Goal: Task Accomplishment & Management: Use online tool/utility

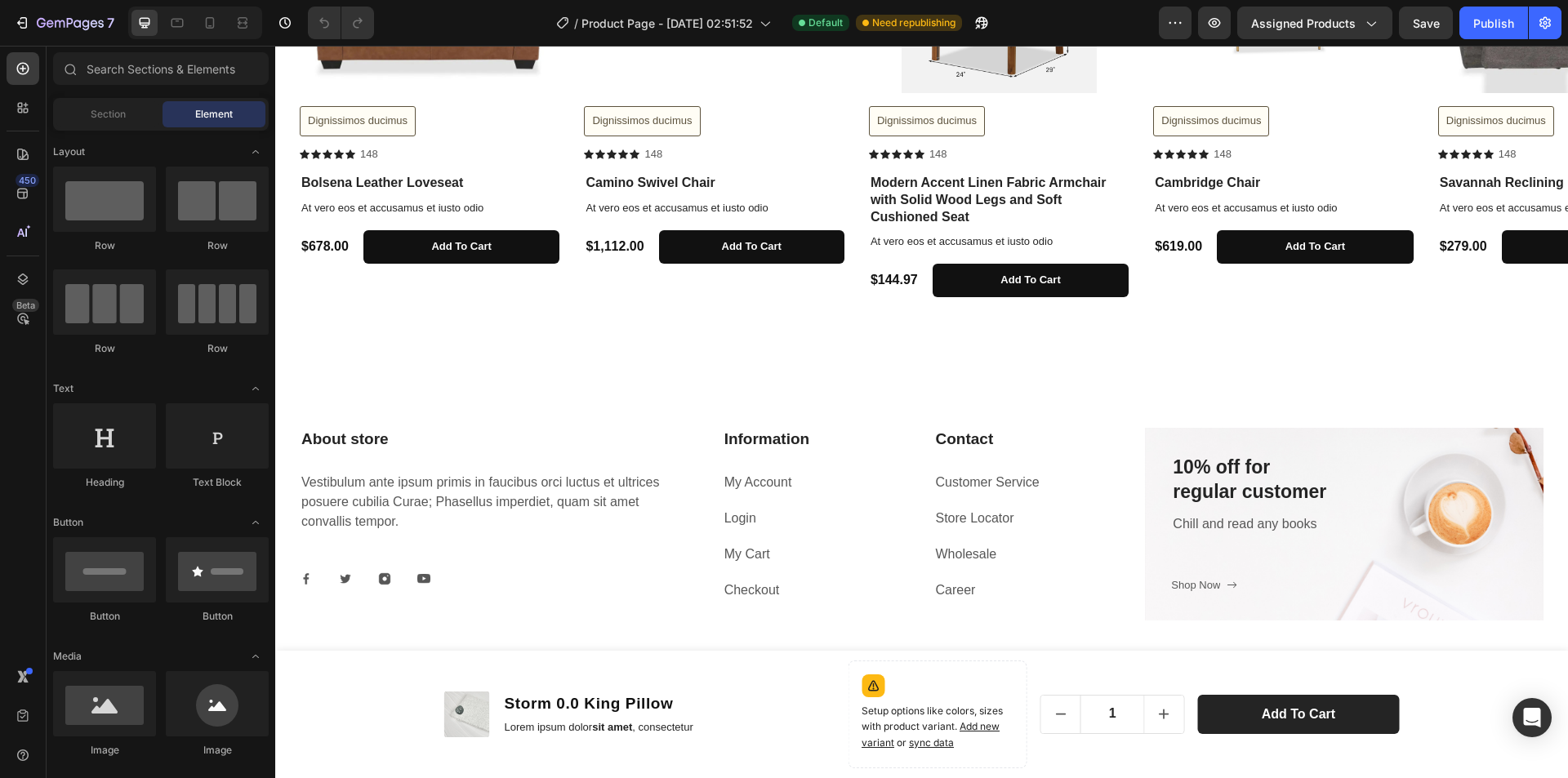
scroll to position [719, 0]
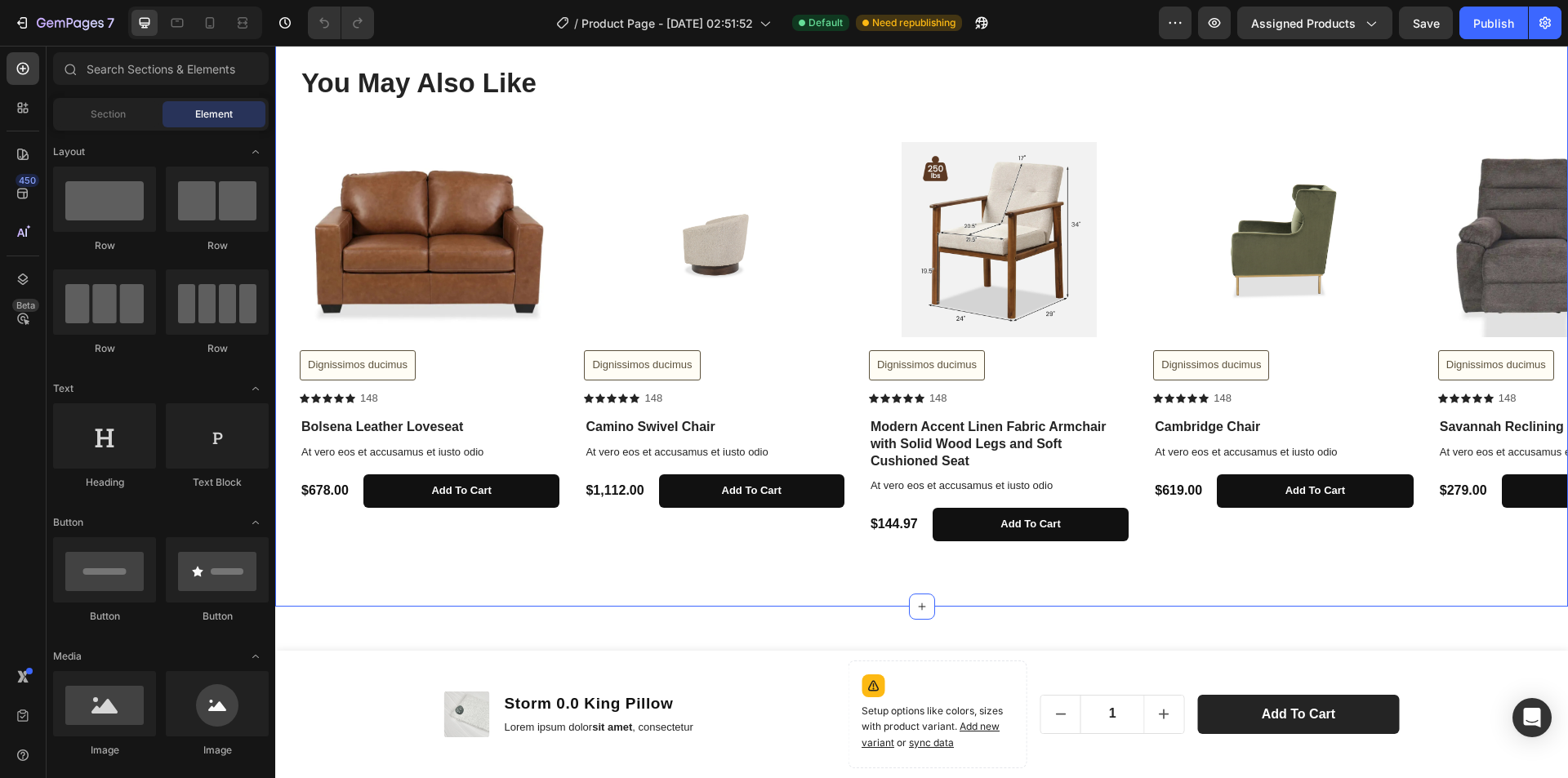
click at [372, 555] on div "You May Also Like Heading Row Product Images Dignissimos ducimus Button Icon Ic…" at bounding box center [922, 302] width 1293 height 607
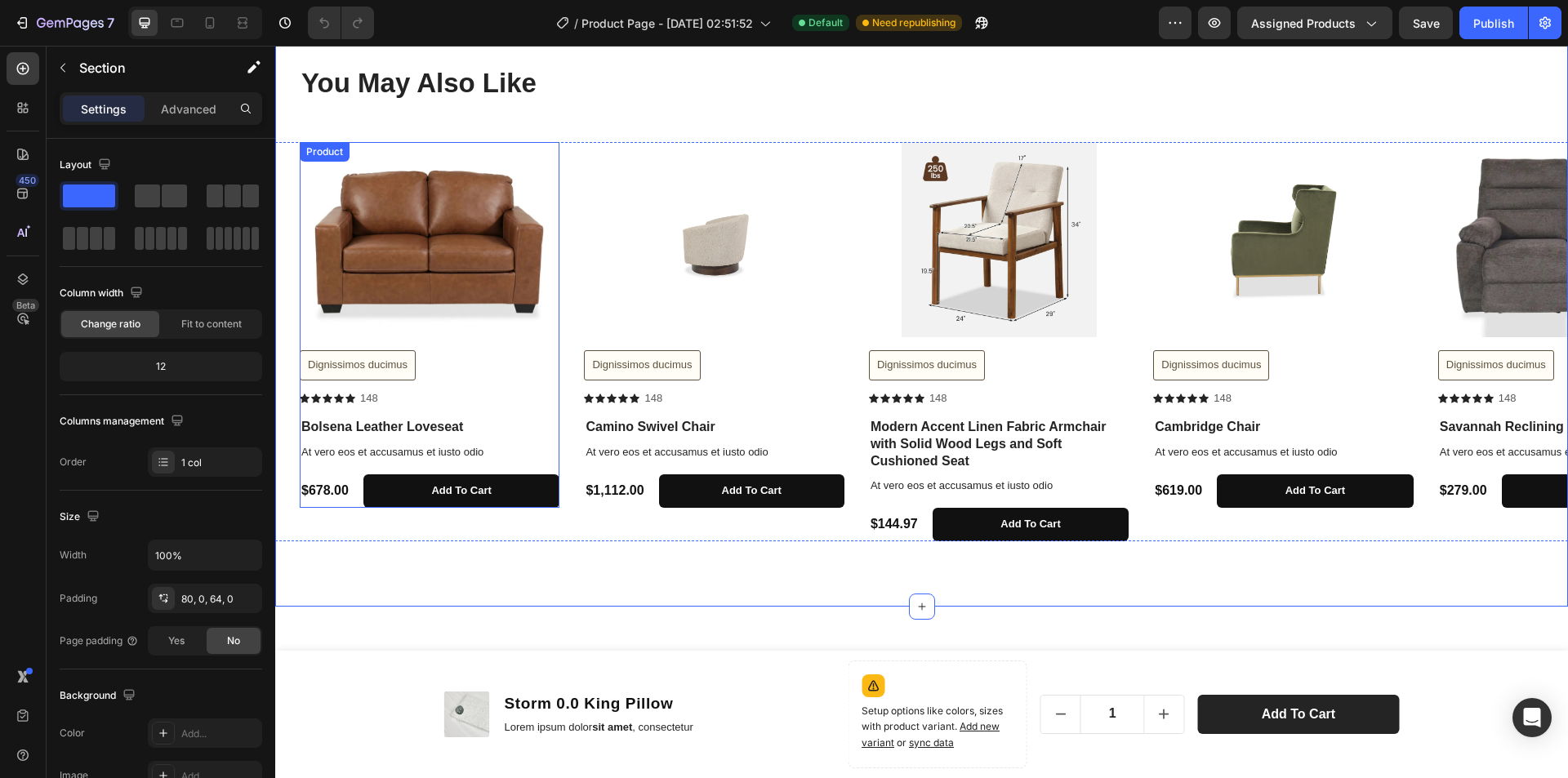
click at [551, 343] on div "Product Images Dignissimos ducimus Button Icon Icon Icon Icon Icon Icon List [S…" at bounding box center [429, 280] width 259 height 275
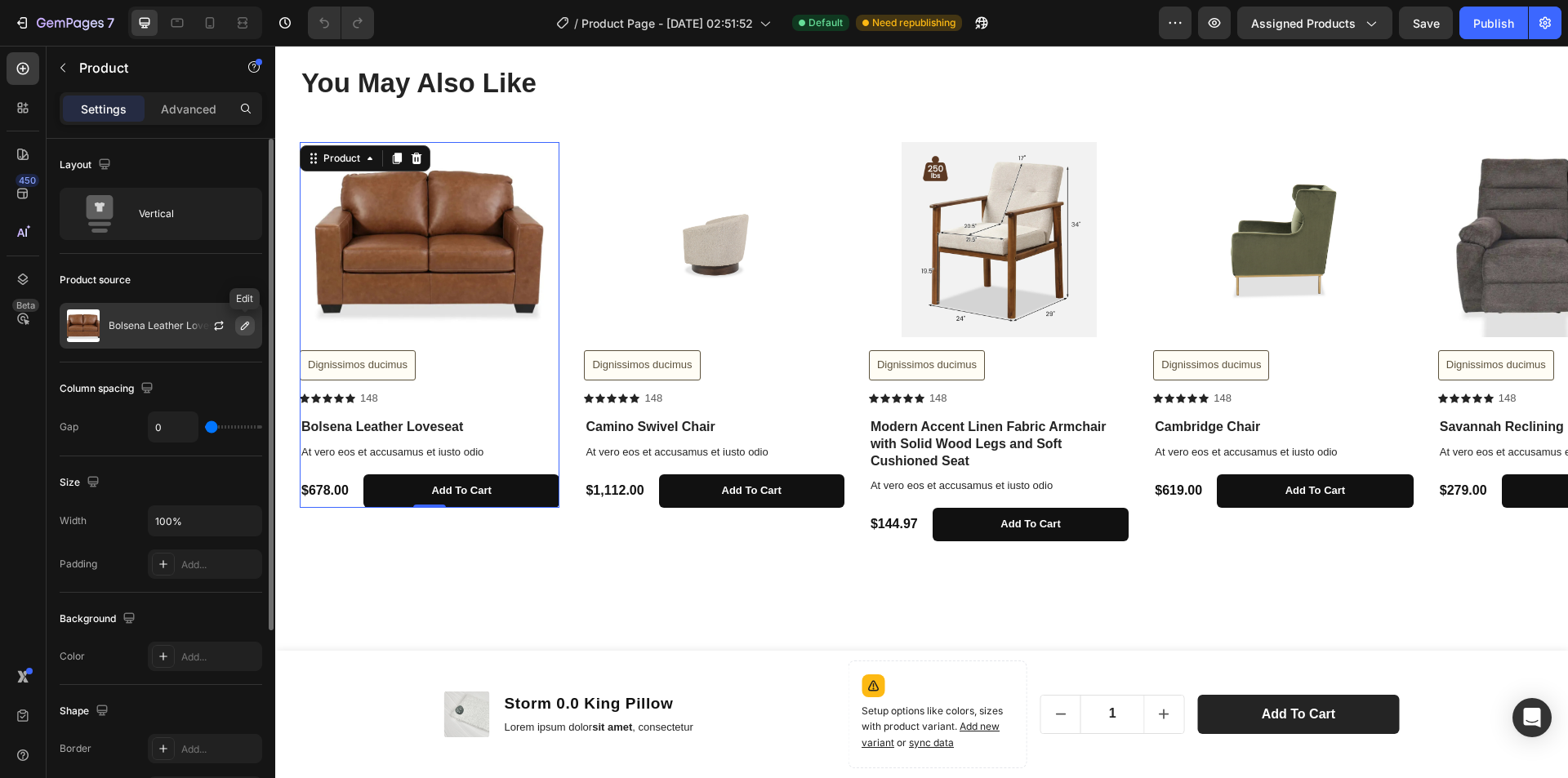
click at [244, 325] on icon "button" at bounding box center [244, 326] width 8 height 8
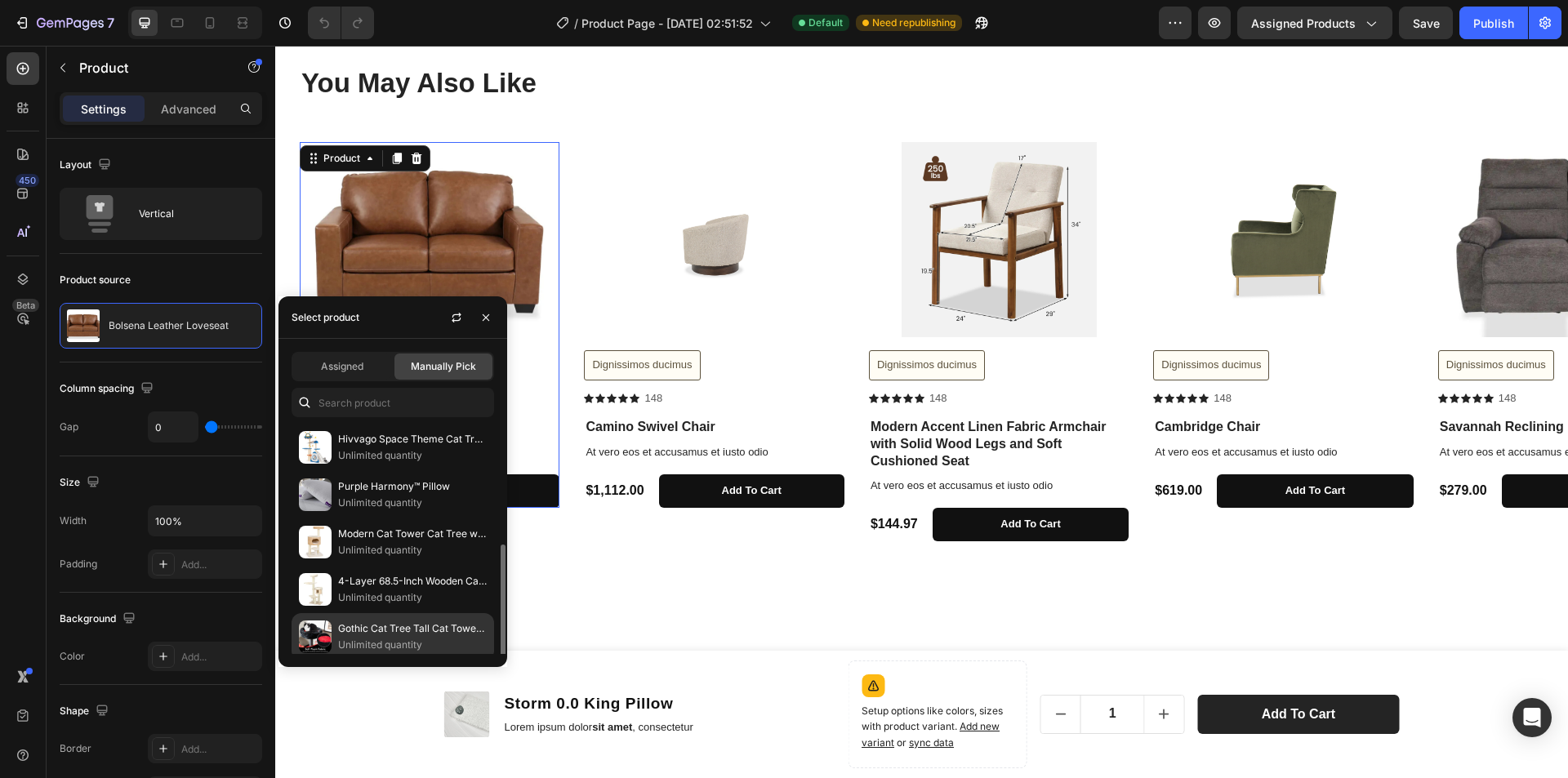
scroll to position [81, 0]
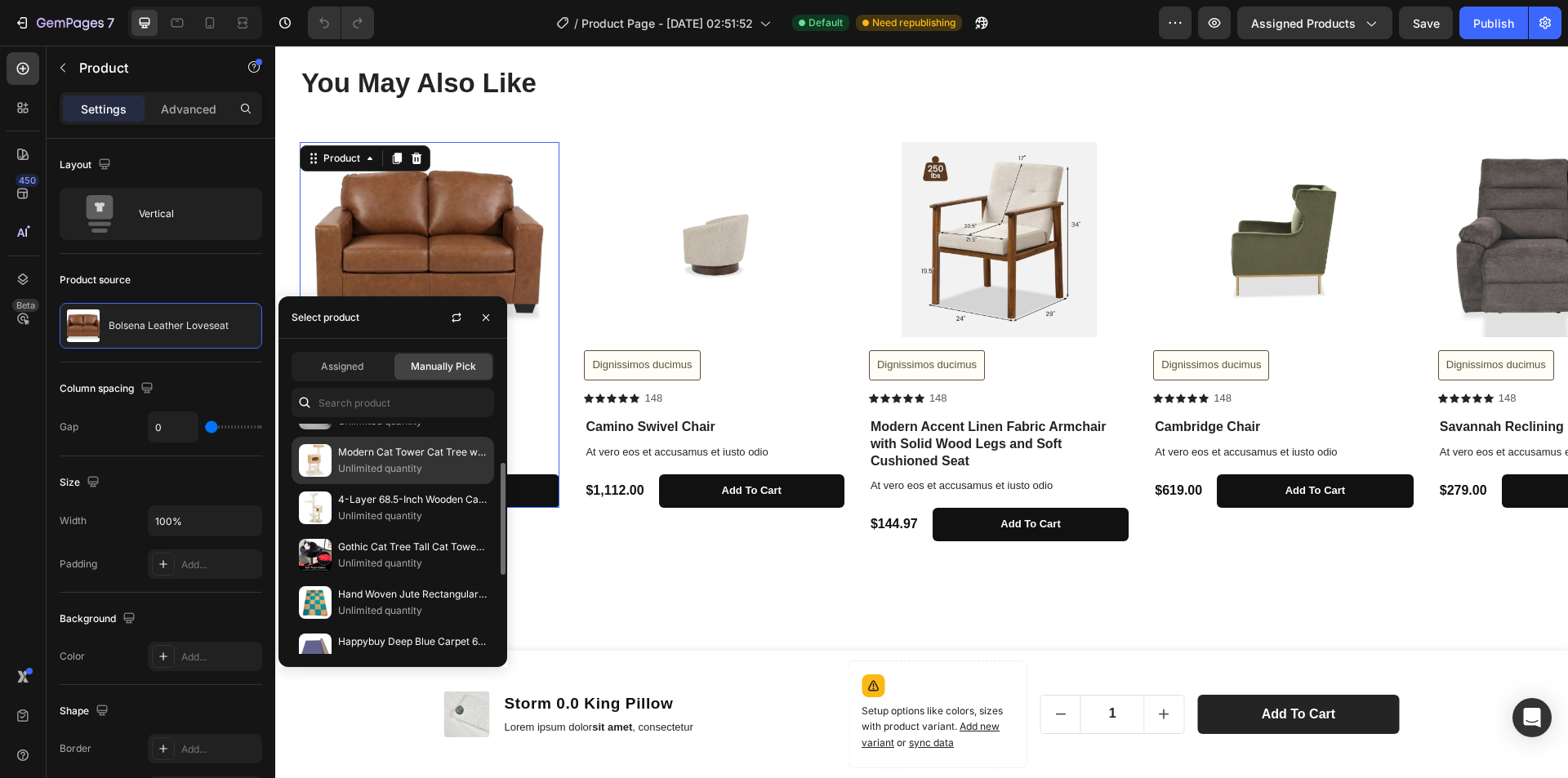
click at [427, 462] on p "Unlimited quantity" at bounding box center [412, 469] width 148 height 16
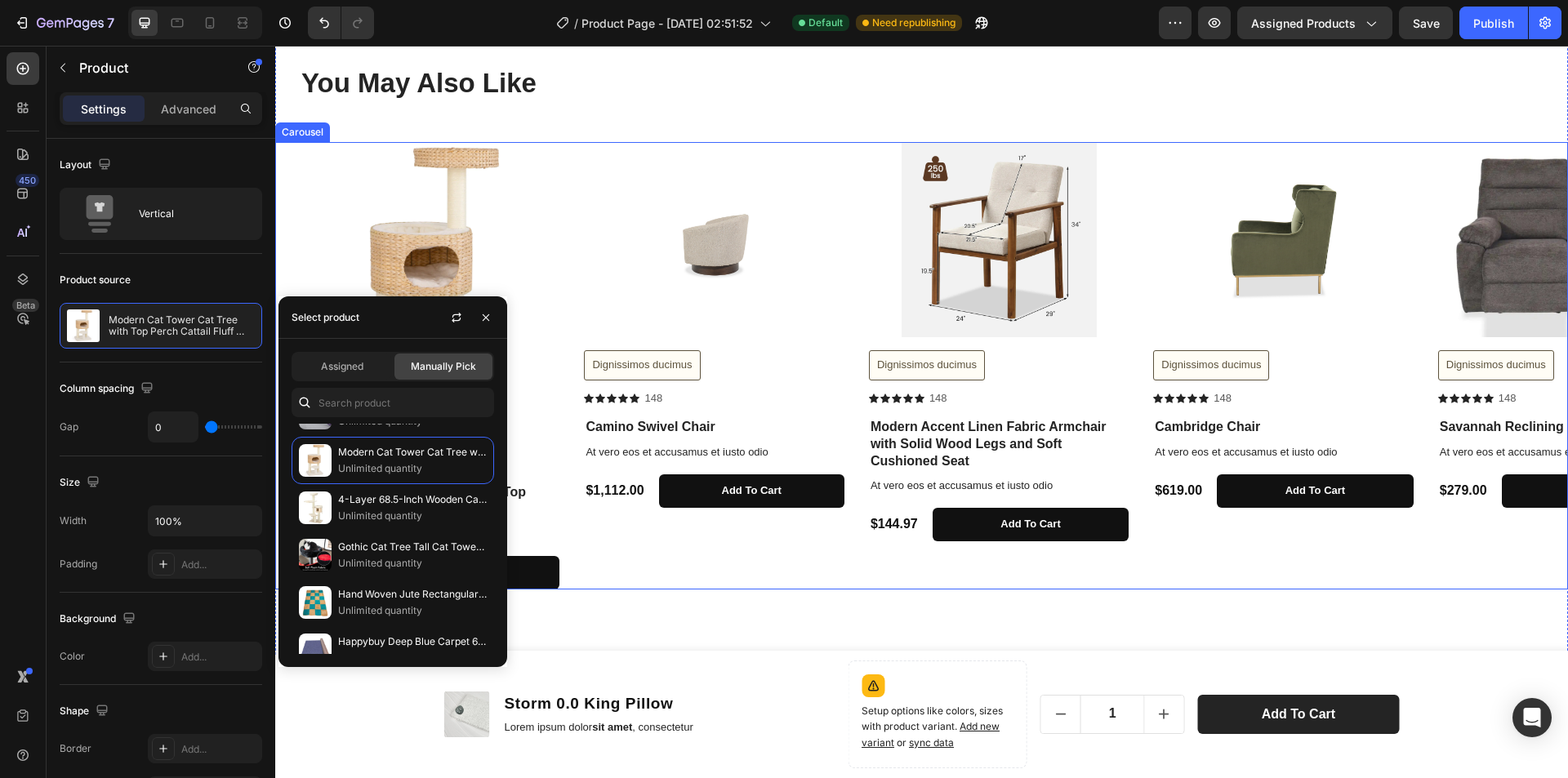
click at [691, 567] on div "Product Images Dignissimos ducimus Button Icon Icon Icon Icon Icon Icon List [S…" at bounding box center [714, 366] width 259 height 447
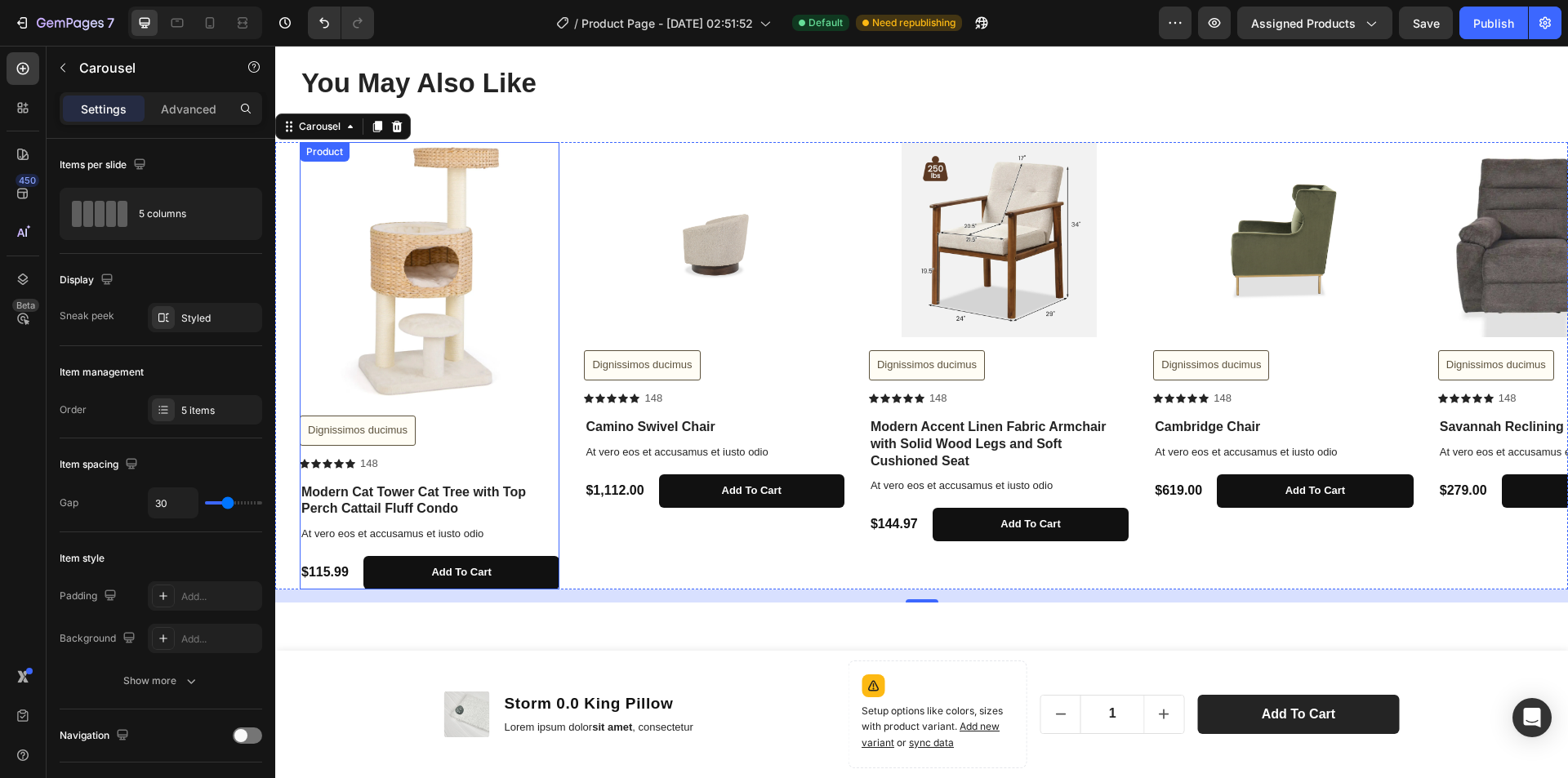
click at [504, 454] on div "Dignissimos ducimus [PERSON_NAME]" at bounding box center [429, 436] width 259 height 40
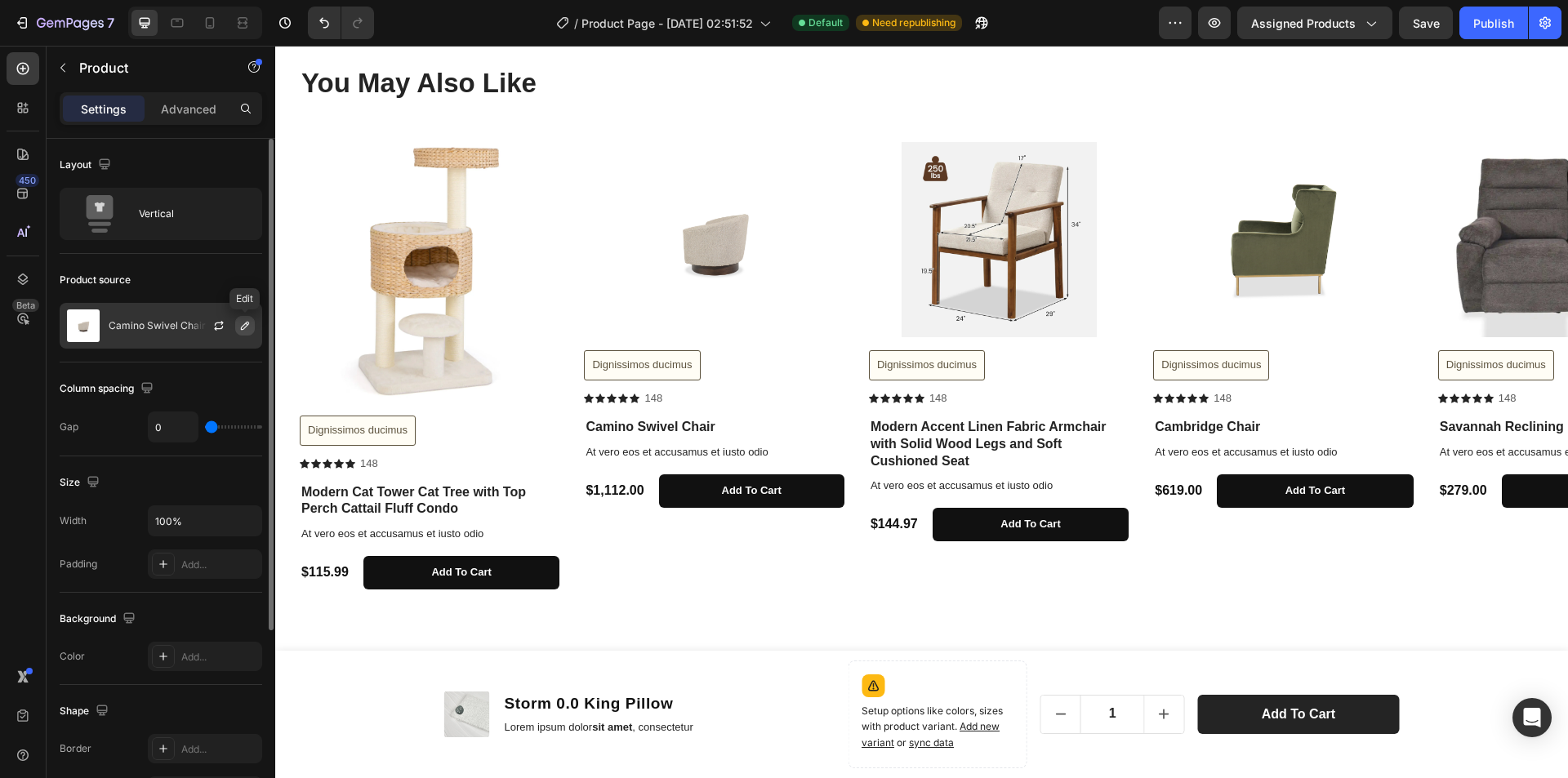
click at [245, 322] on icon "button" at bounding box center [245, 326] width 13 height 13
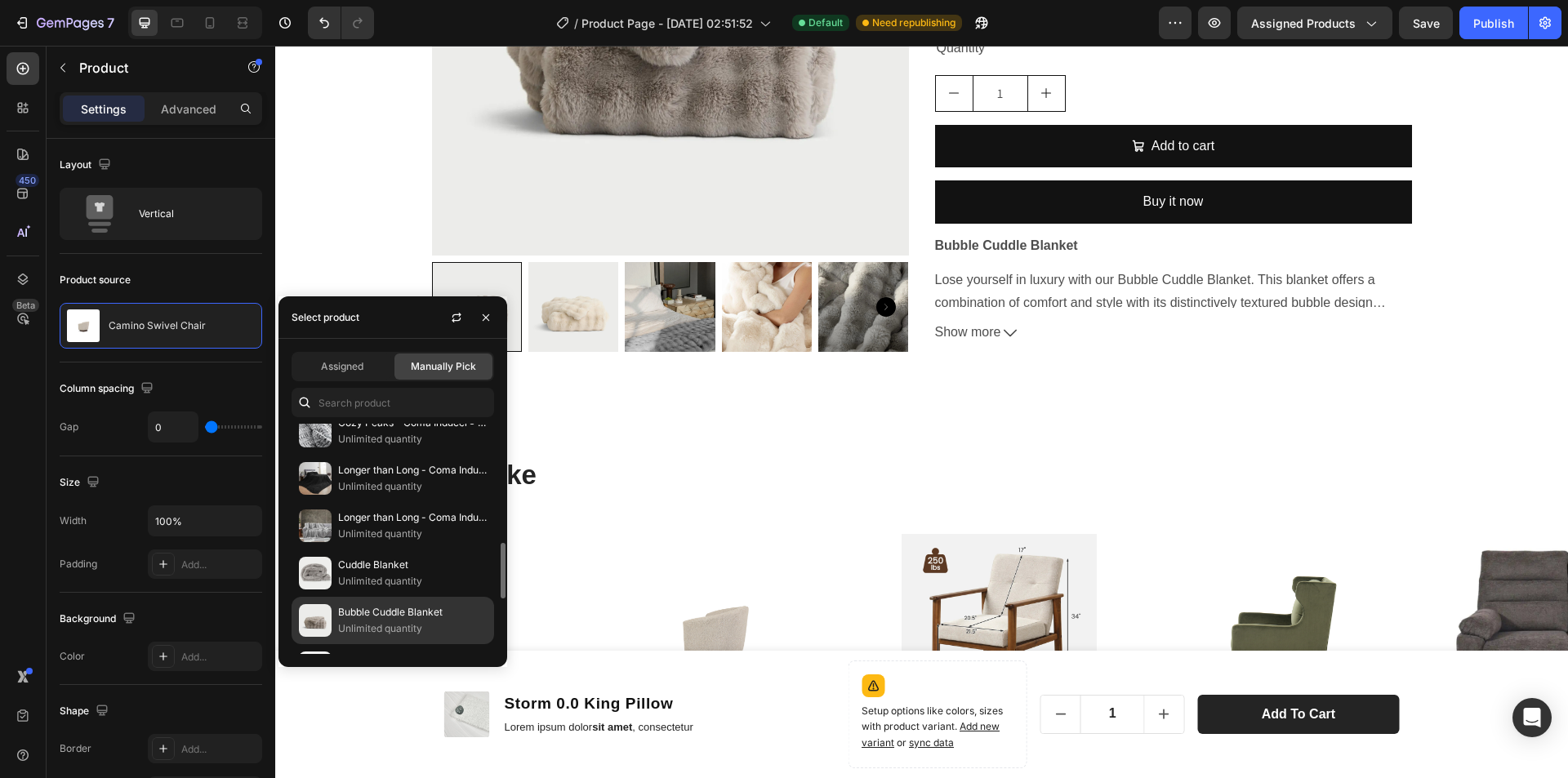
scroll to position [571, 0]
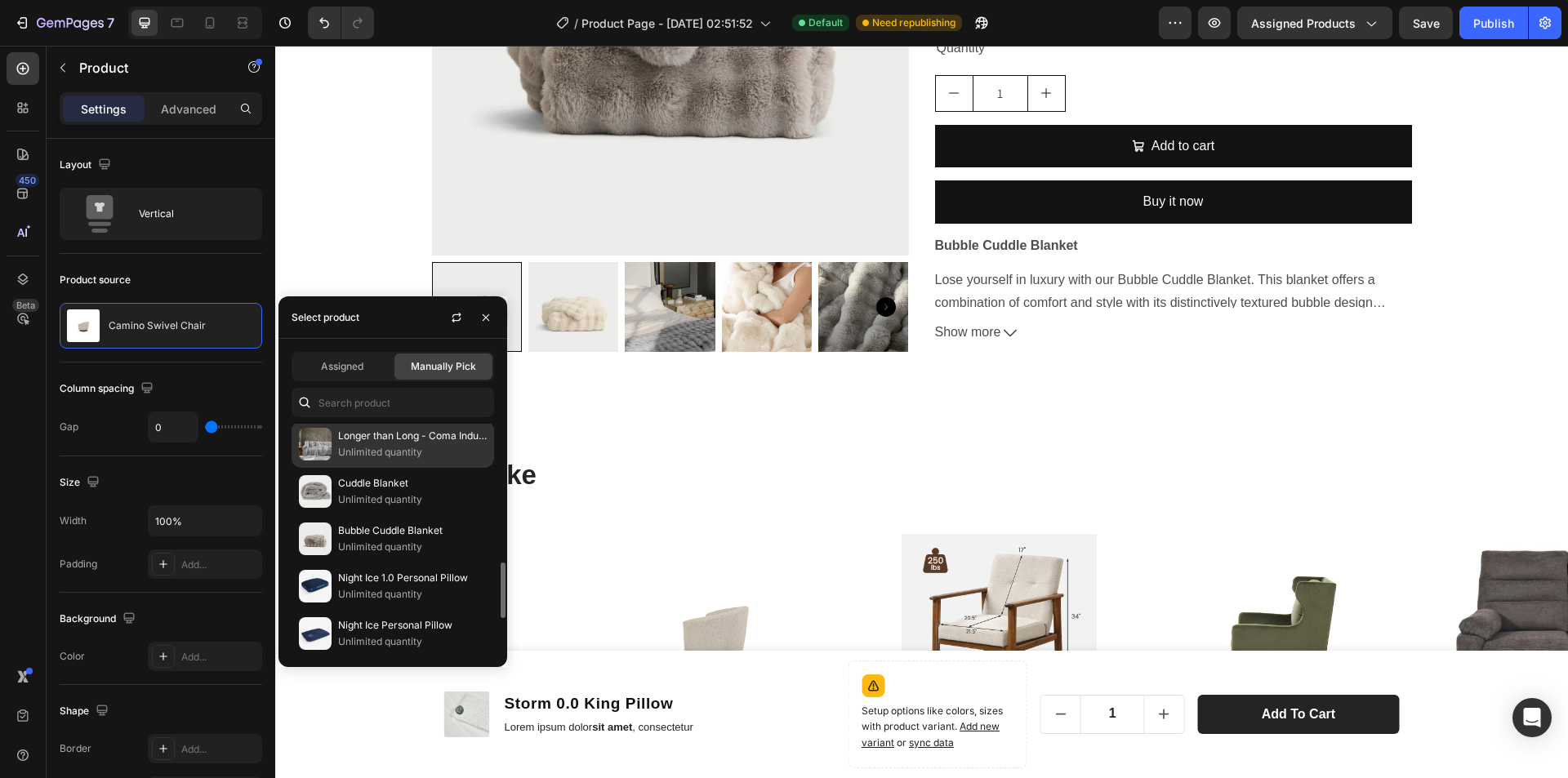
click at [421, 449] on p "Unlimited quantity" at bounding box center [412, 452] width 148 height 16
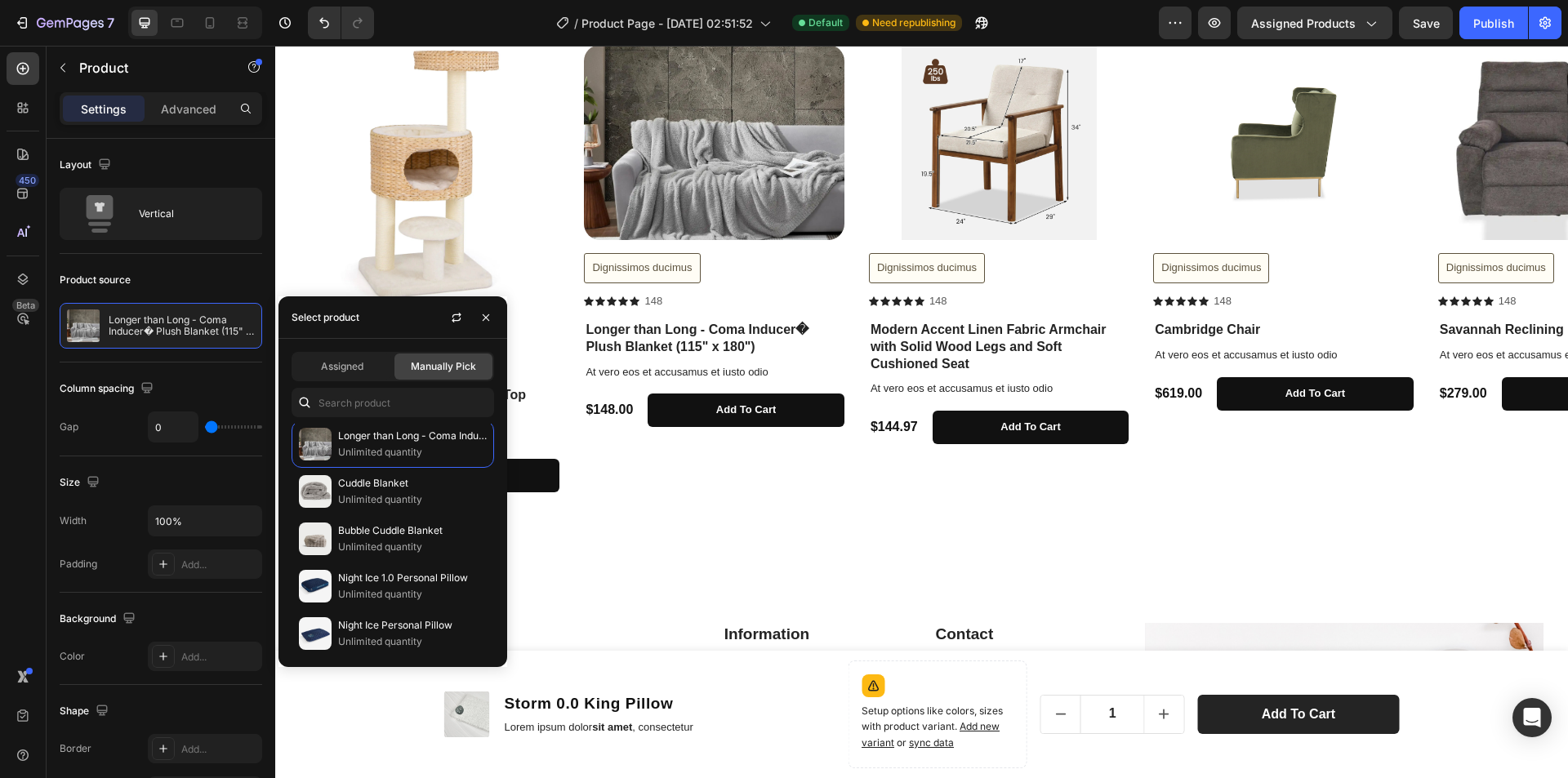
scroll to position [816, 0]
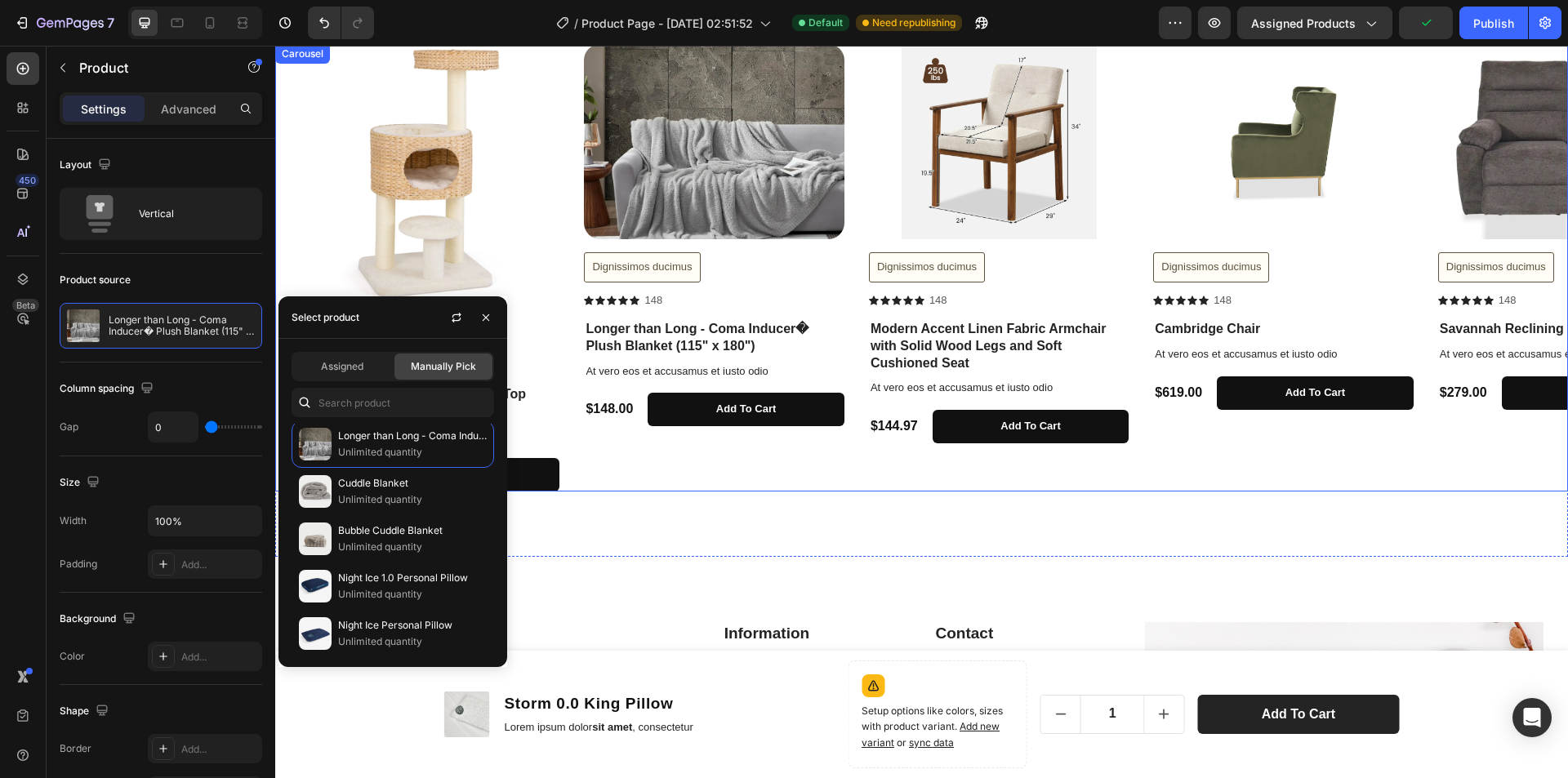
click at [683, 474] on div "Product Images Dignissimos ducimus Button Icon Icon Icon Icon Icon Icon List 14…" at bounding box center [714, 267] width 259 height 447
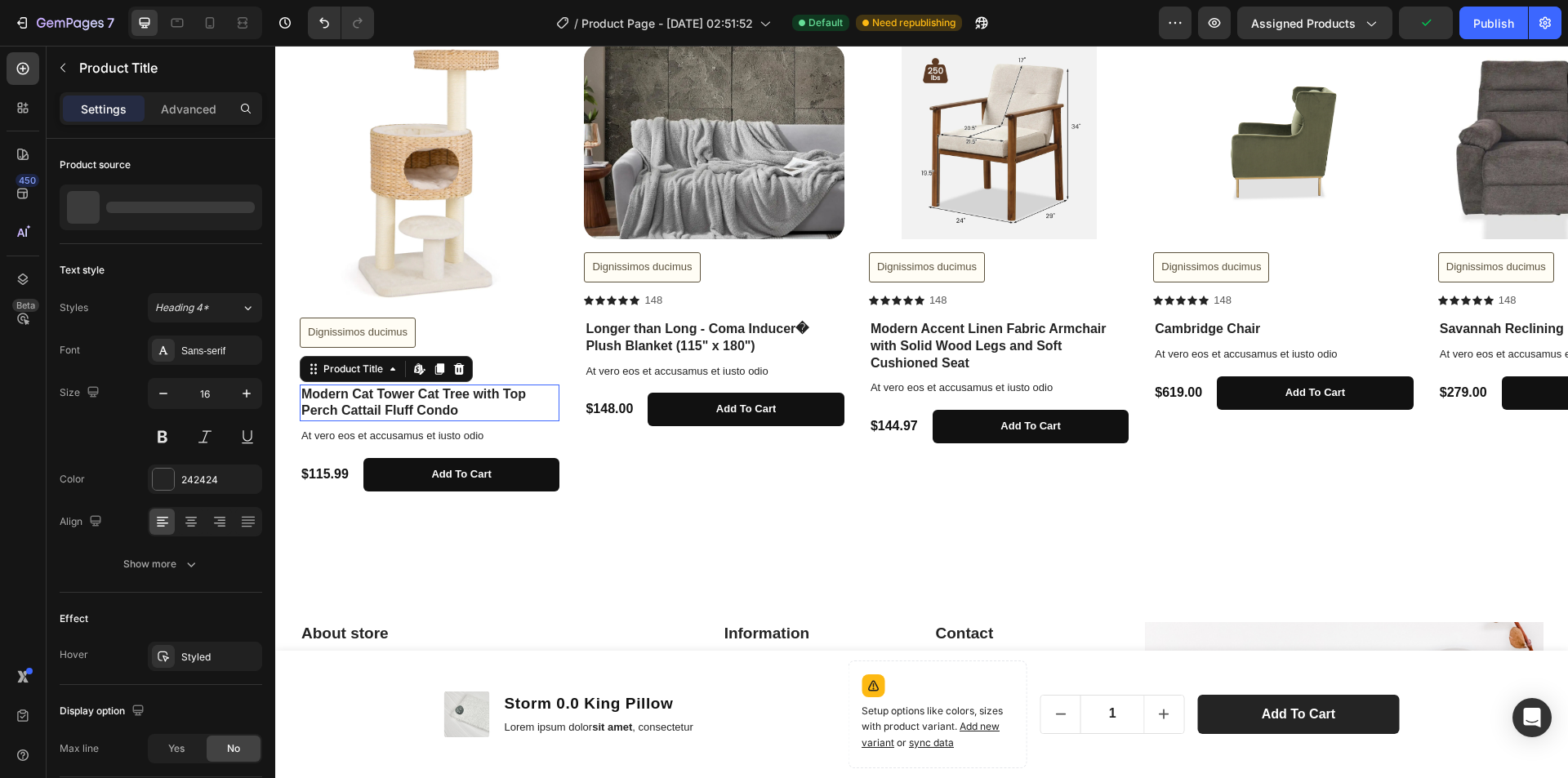
click at [555, 410] on h1 "Modern Cat Tower Cat Tree with Top Perch Cattail Fluff Condo" at bounding box center [429, 403] width 259 height 38
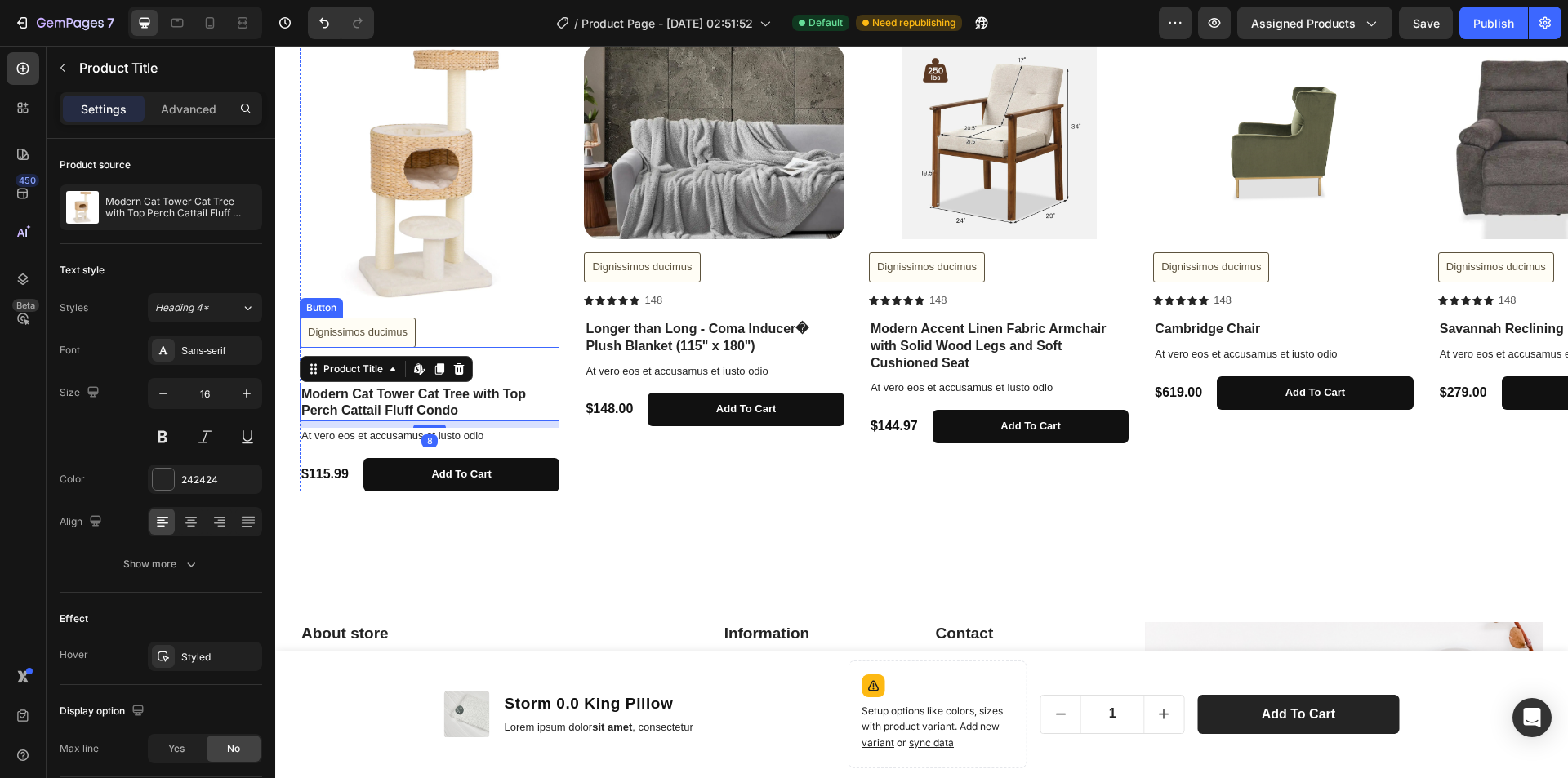
click at [548, 347] on div "Dignissimos ducimus [PERSON_NAME]" at bounding box center [429, 333] width 259 height 30
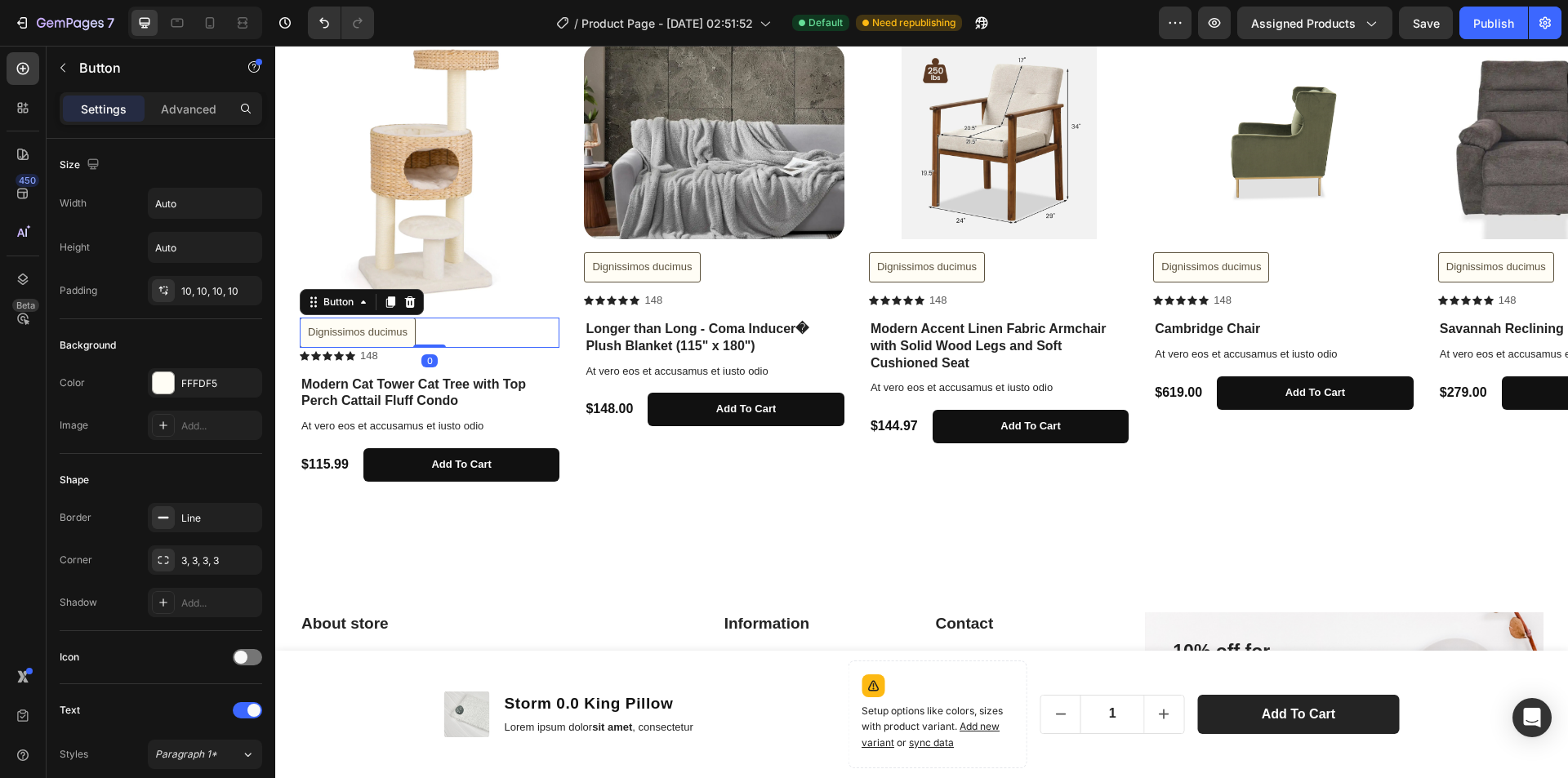
drag, startPoint x: 425, startPoint y: 353, endPoint x: 429, endPoint y: 327, distance: 26.3
click at [429, 327] on div "Dignissimos ducimus [PERSON_NAME] 0" at bounding box center [429, 333] width 259 height 30
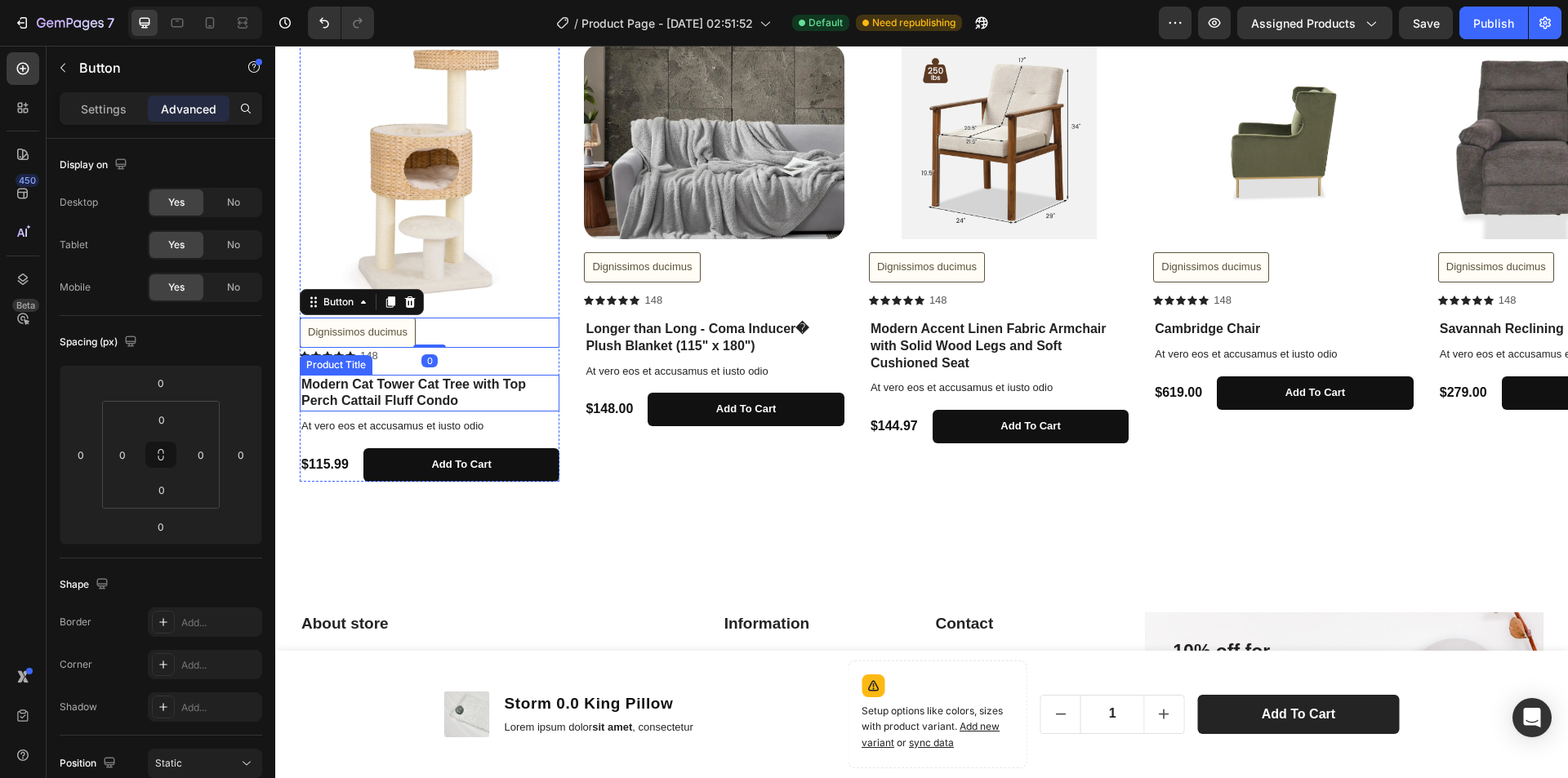
click at [523, 395] on h1 "Modern Cat Tower Cat Tree with Top Perch Cattail Fluff Condo" at bounding box center [429, 393] width 259 height 38
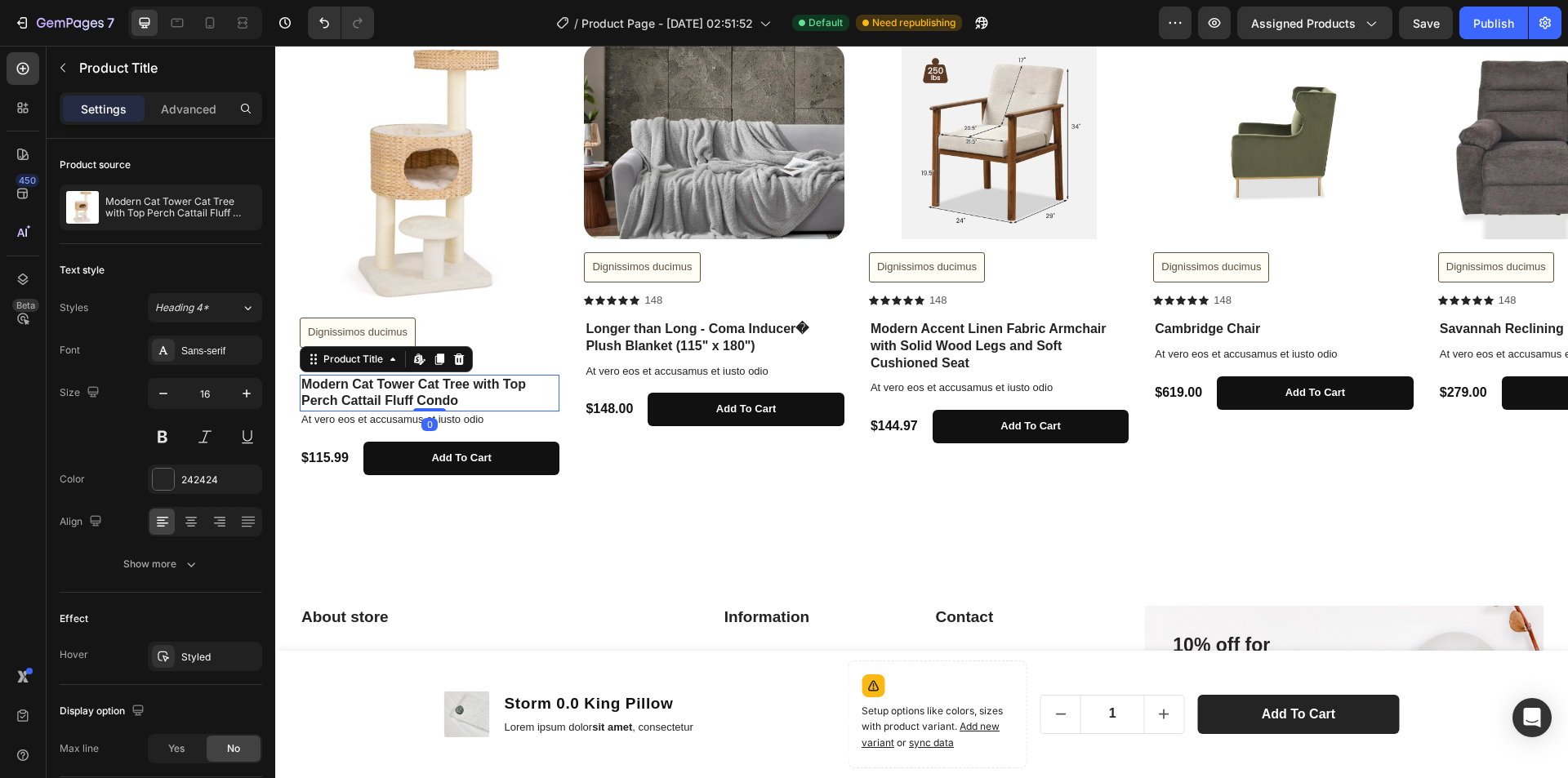
drag, startPoint x: 433, startPoint y: 417, endPoint x: 433, endPoint y: 402, distance: 15.0
click at [433, 402] on div "Modern Cat Tower Cat Tree with Top Perch Cattail Fluff Condo Product Title Edit…" at bounding box center [429, 393] width 259 height 38
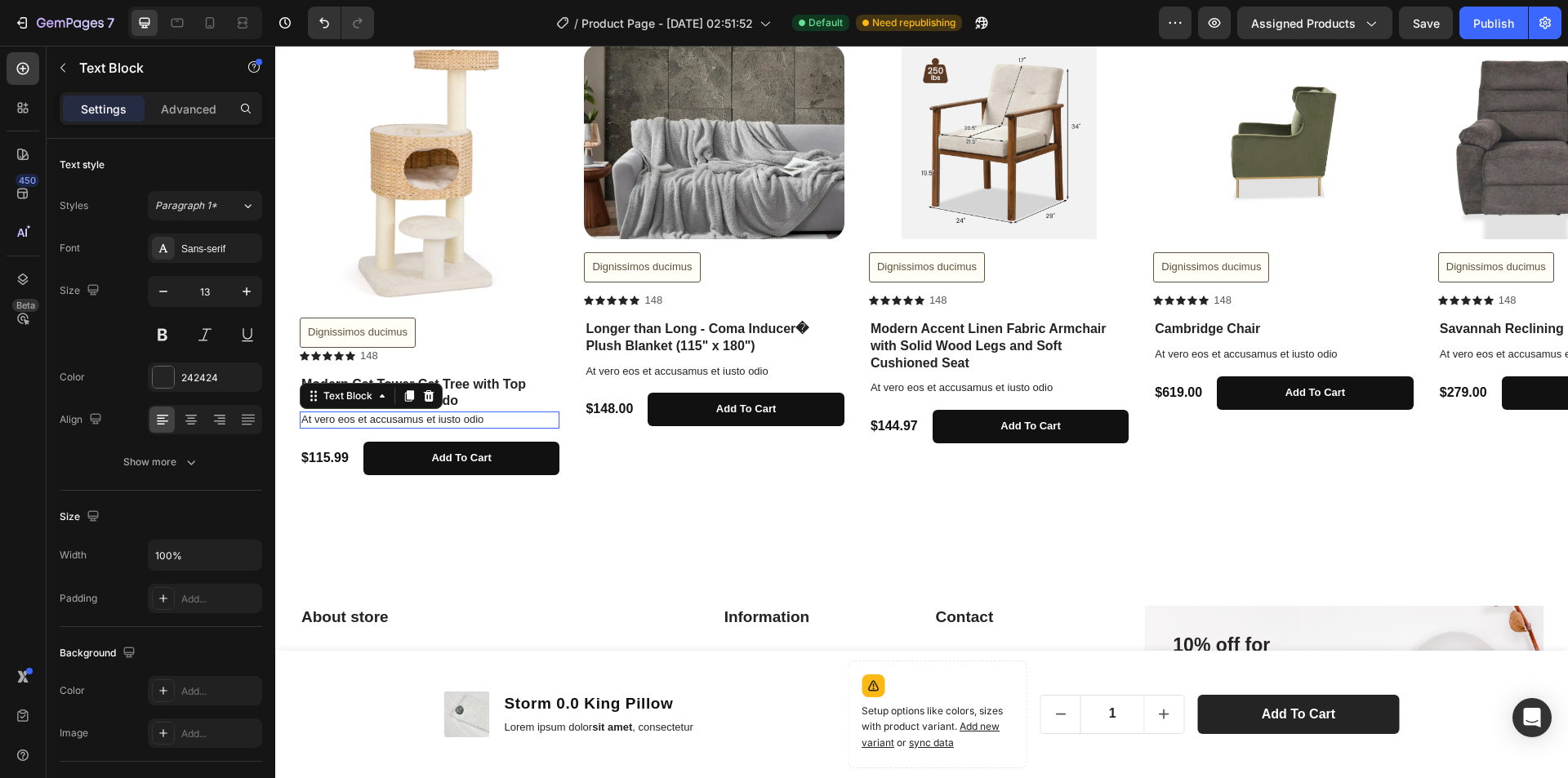
click at [500, 427] on p "At vero eos et accusamus et iusto odio" at bounding box center [429, 420] width 257 height 14
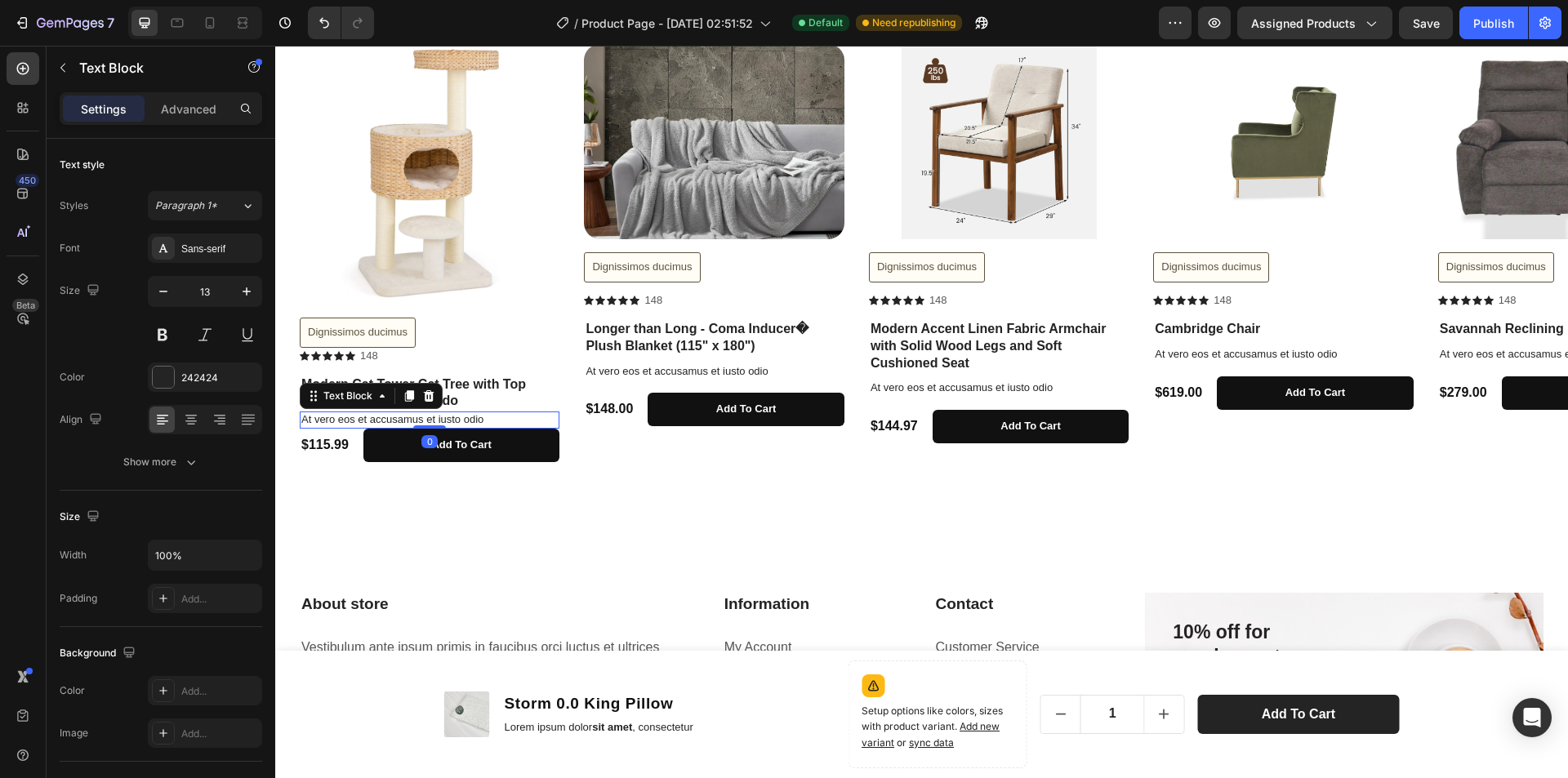
drag, startPoint x: 432, startPoint y: 439, endPoint x: 633, endPoint y: 512, distance: 213.8
click at [433, 423] on div "At vero eos et accusamus et iusto odio Text Block 0" at bounding box center [429, 419] width 259 height 17
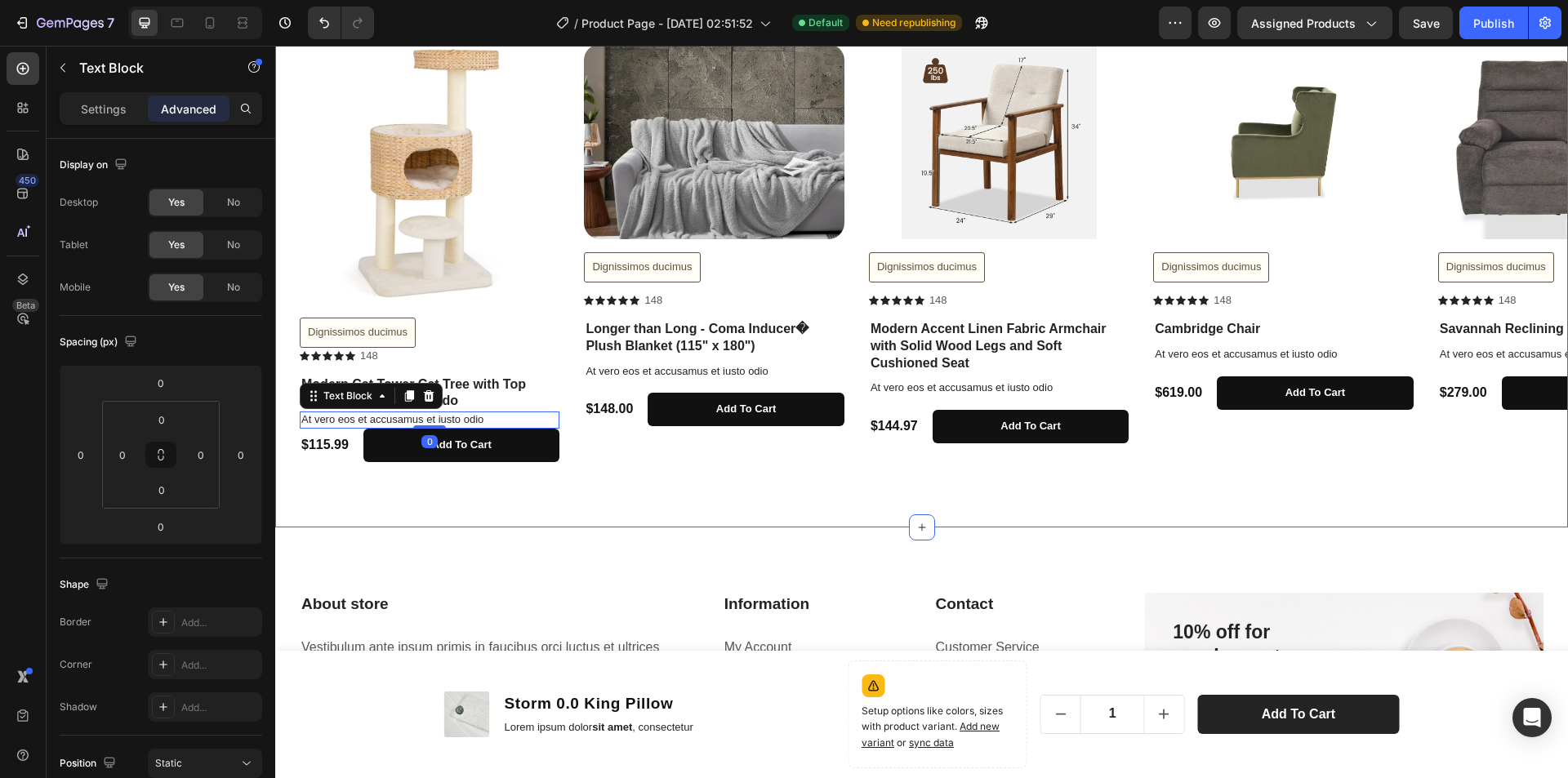
click at [635, 470] on div "Product Images Dignissimos ducimus Button Icon Icon Icon Icon Icon Icon List 14…" at bounding box center [922, 259] width 1293 height 431
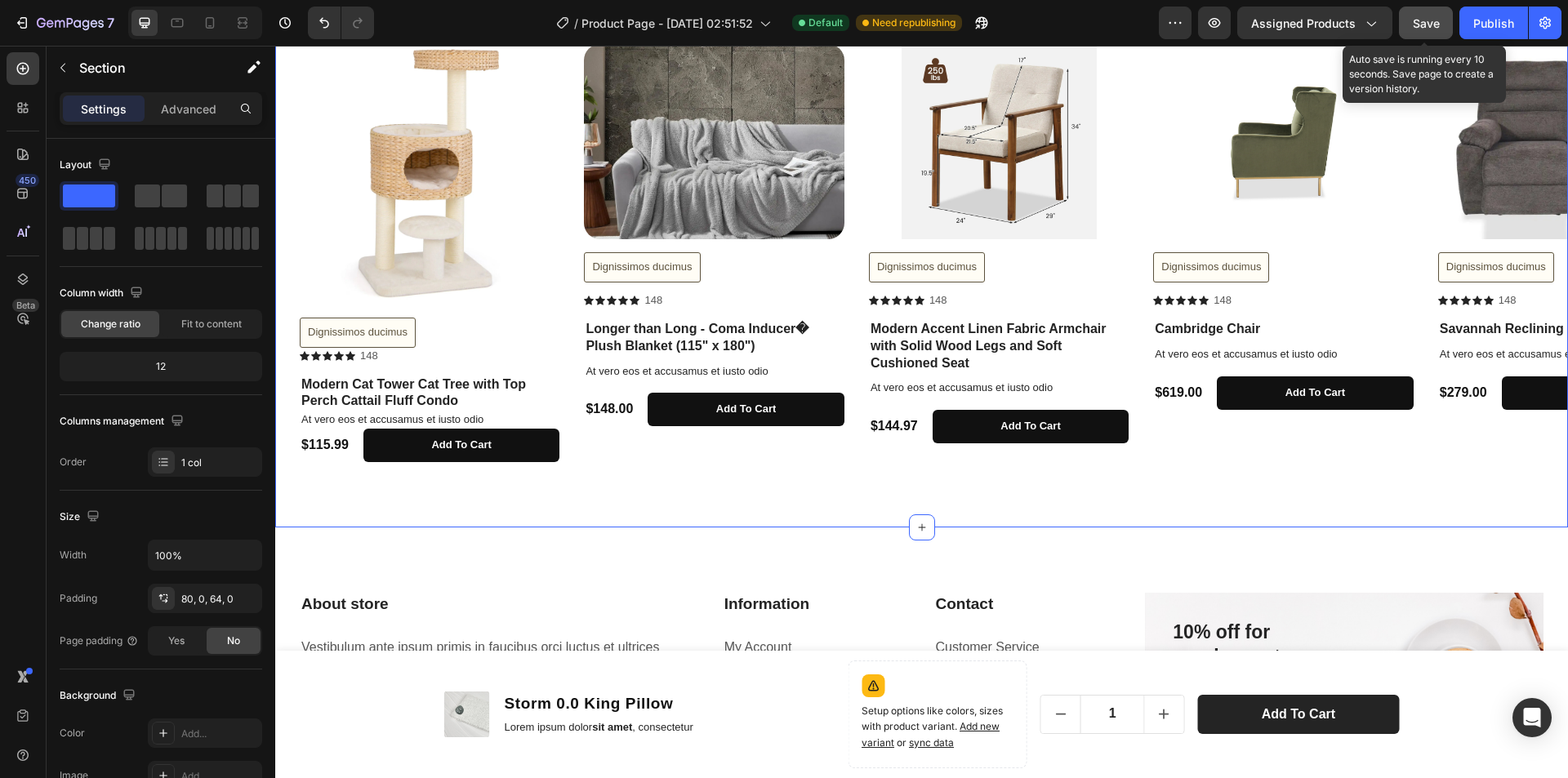
click at [1410, 20] on button "Save" at bounding box center [1426, 22] width 54 height 33
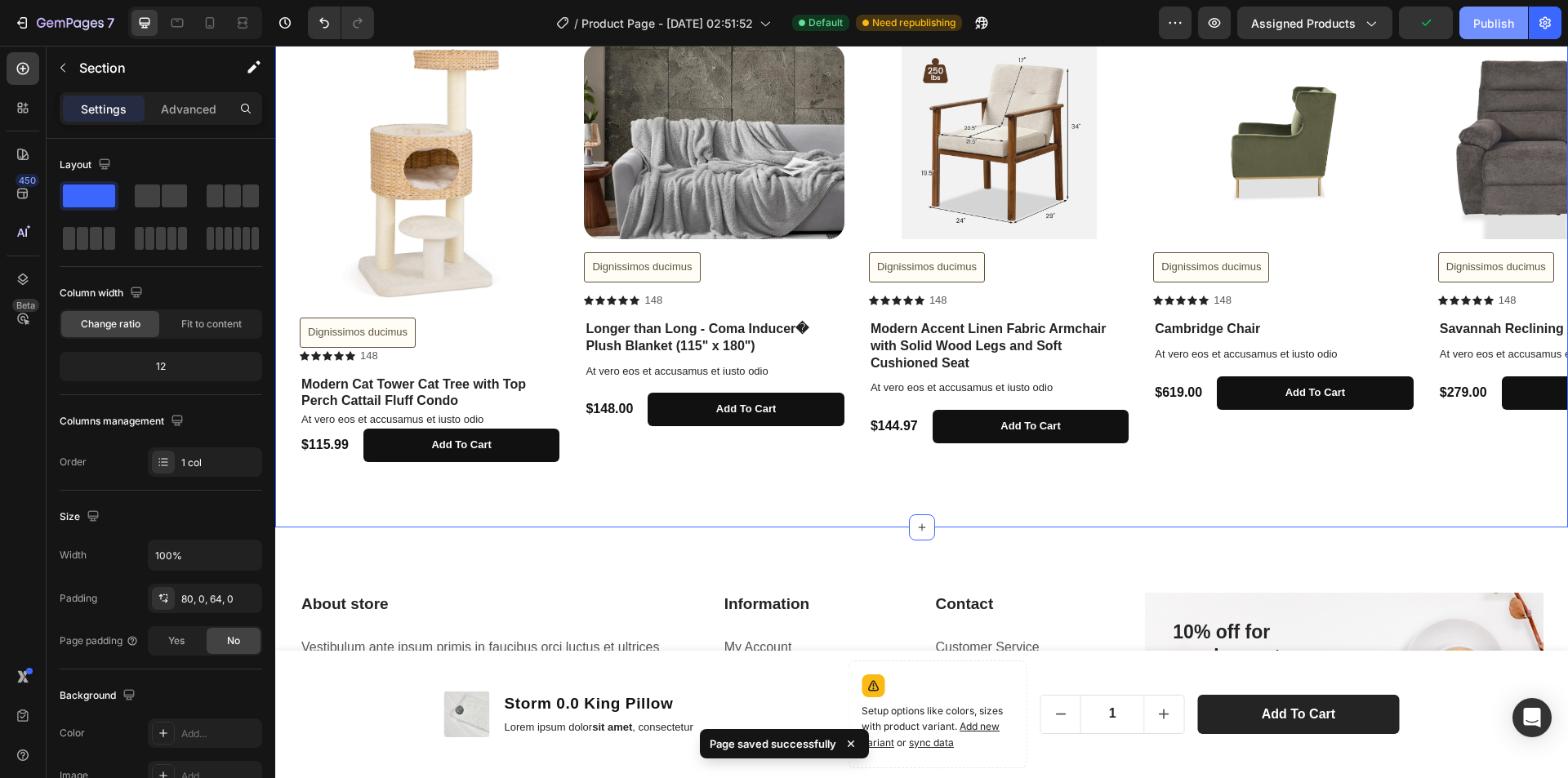
click at [1491, 21] on div "Publish" at bounding box center [1494, 22] width 41 height 17
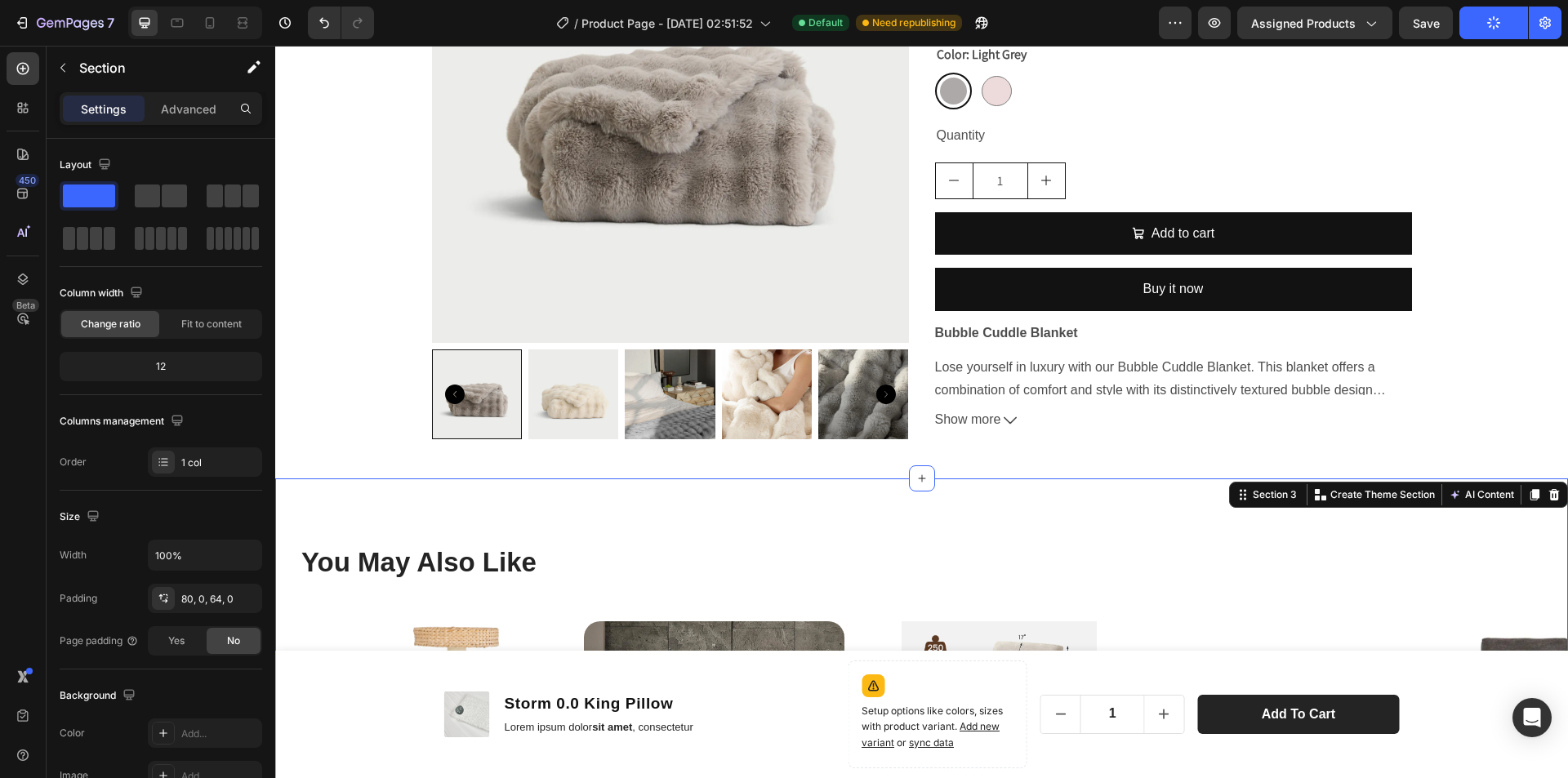
scroll to position [0, 0]
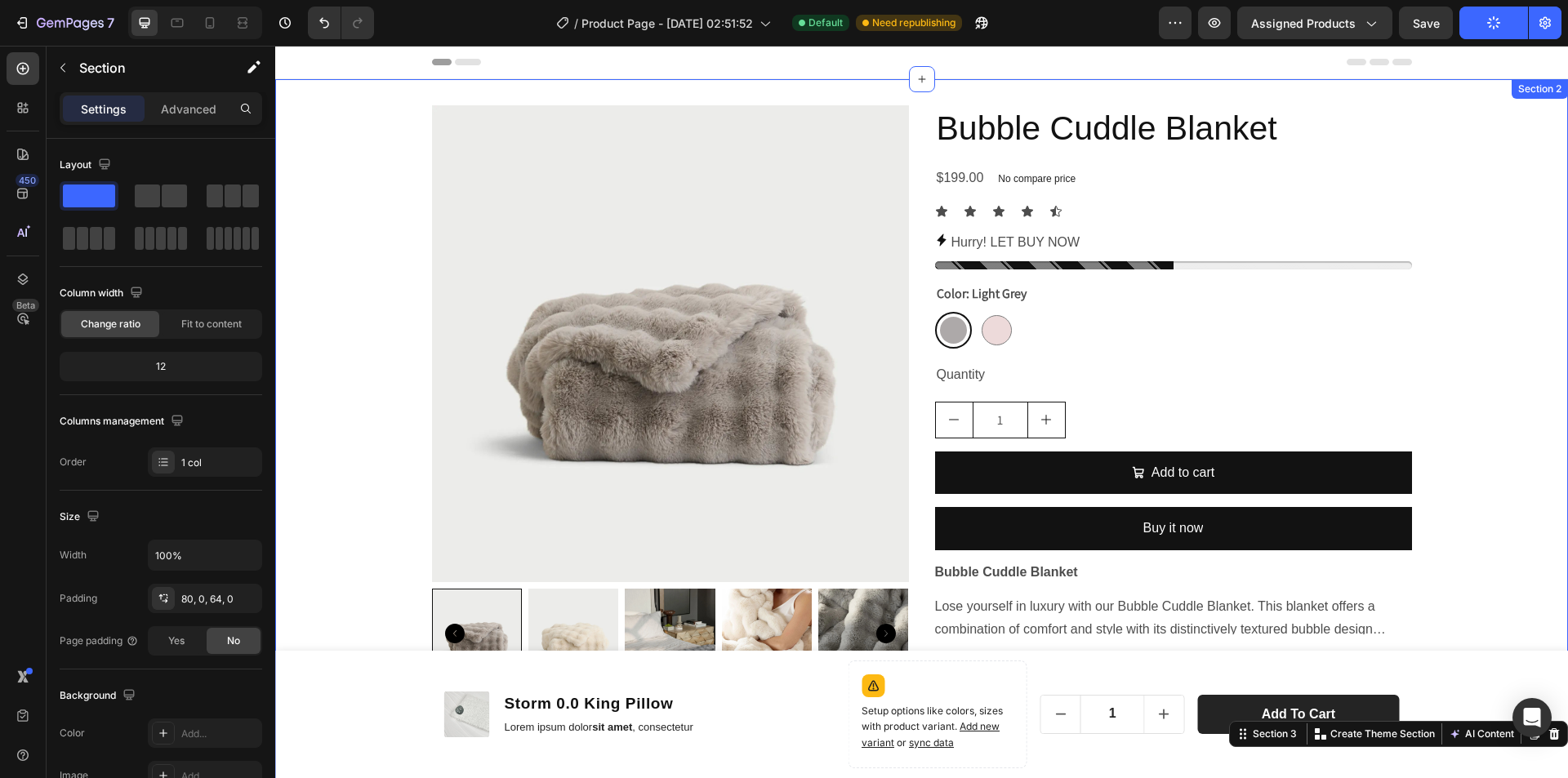
click at [1493, 418] on div "Product Images Bubble Cuddle Blanket Product Title $199.00 Product Price Produc…" at bounding box center [922, 399] width 1293 height 587
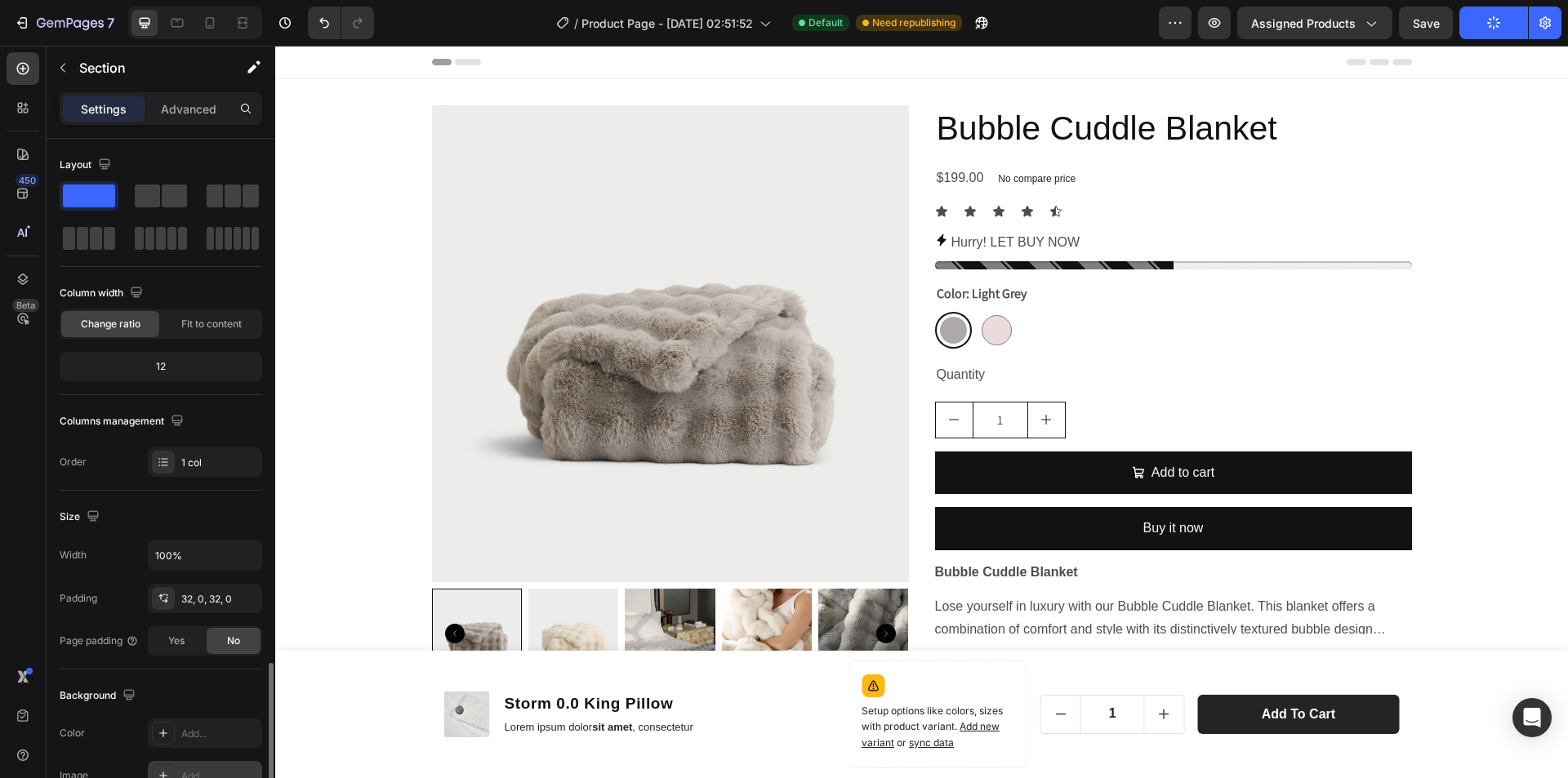
scroll to position [310, 0]
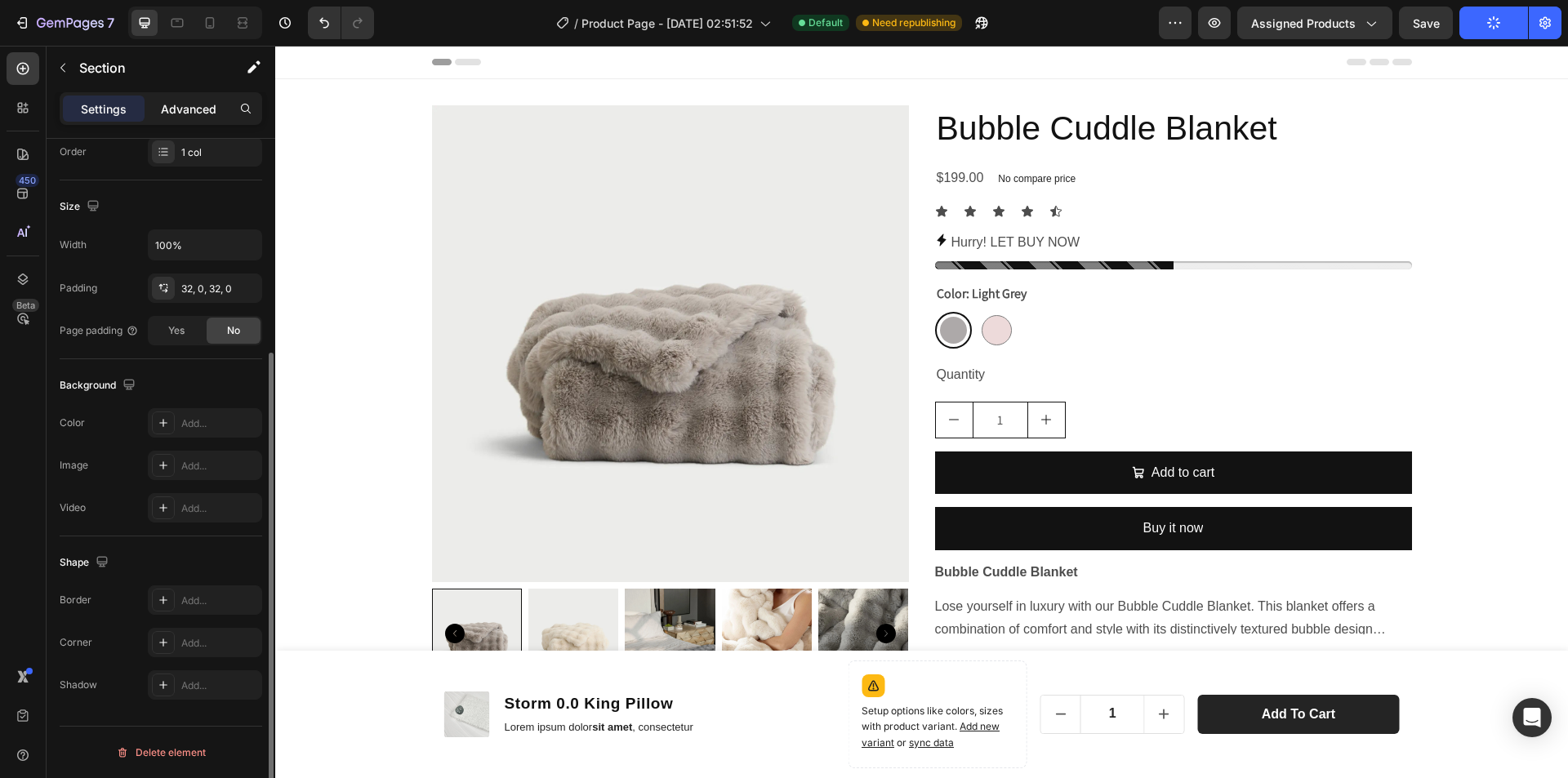
click at [177, 108] on p "Advanced" at bounding box center [189, 108] width 55 height 17
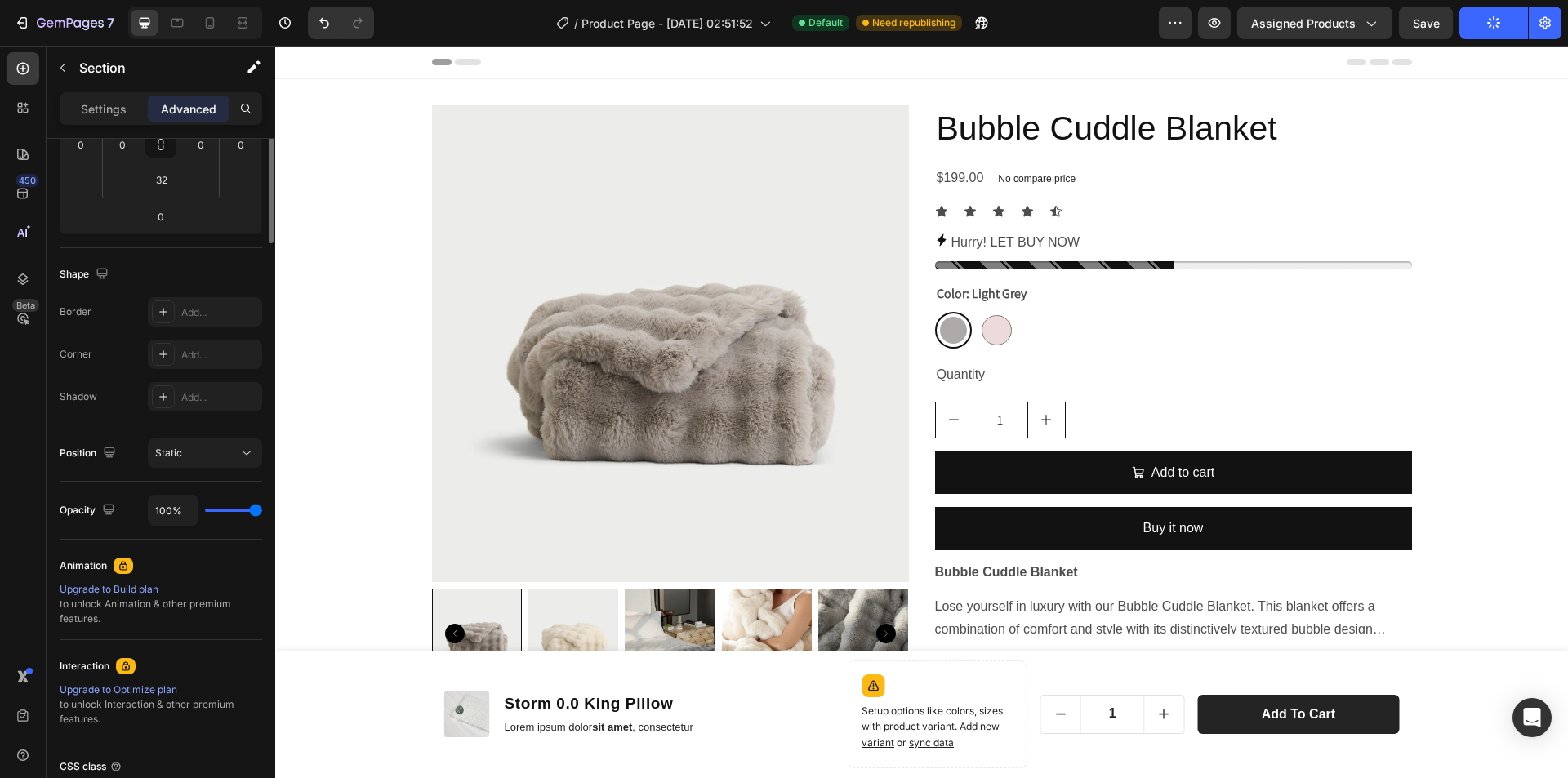
scroll to position [0, 0]
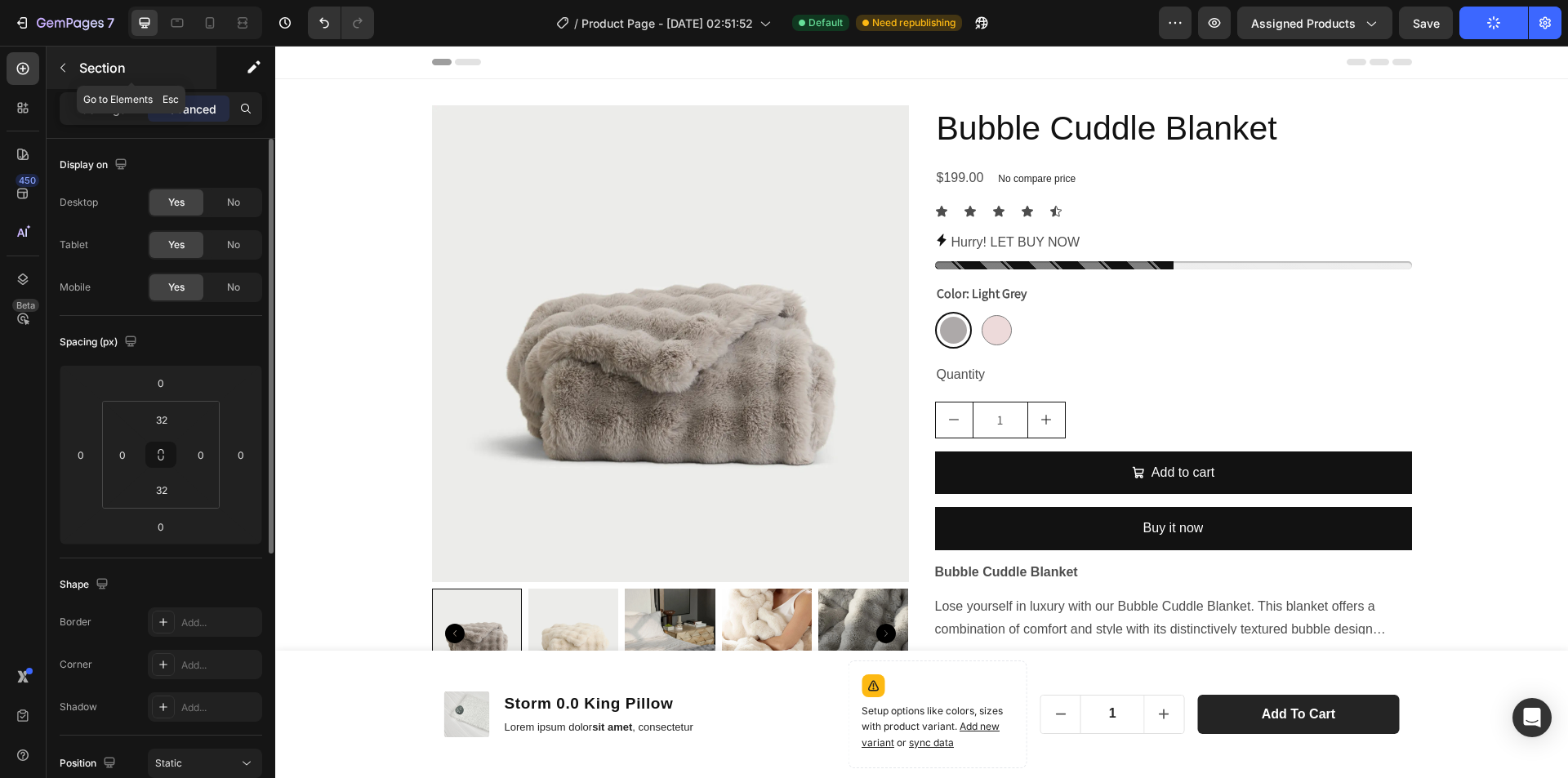
click at [74, 63] on button "button" at bounding box center [63, 67] width 26 height 26
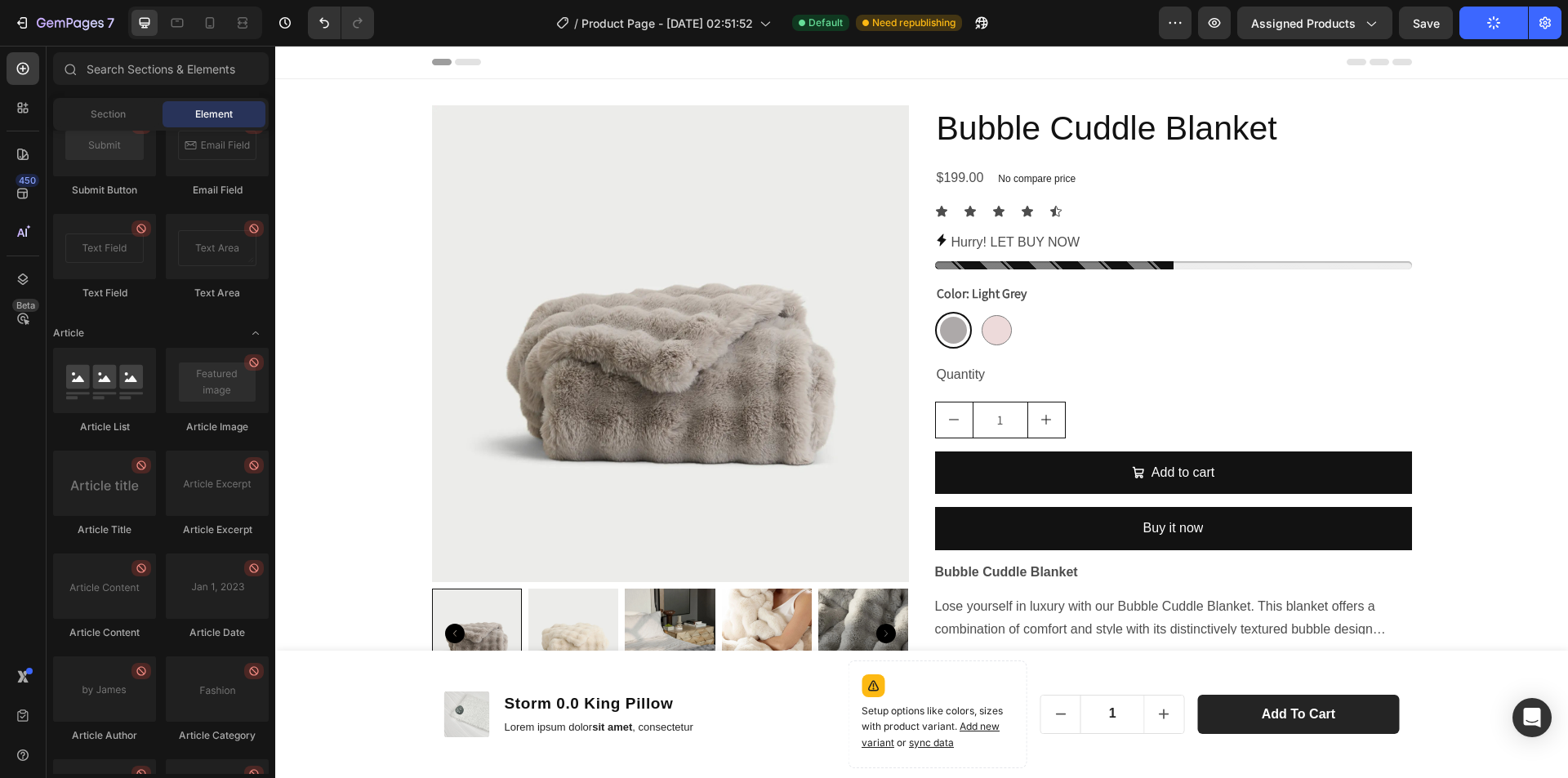
scroll to position [4303, 0]
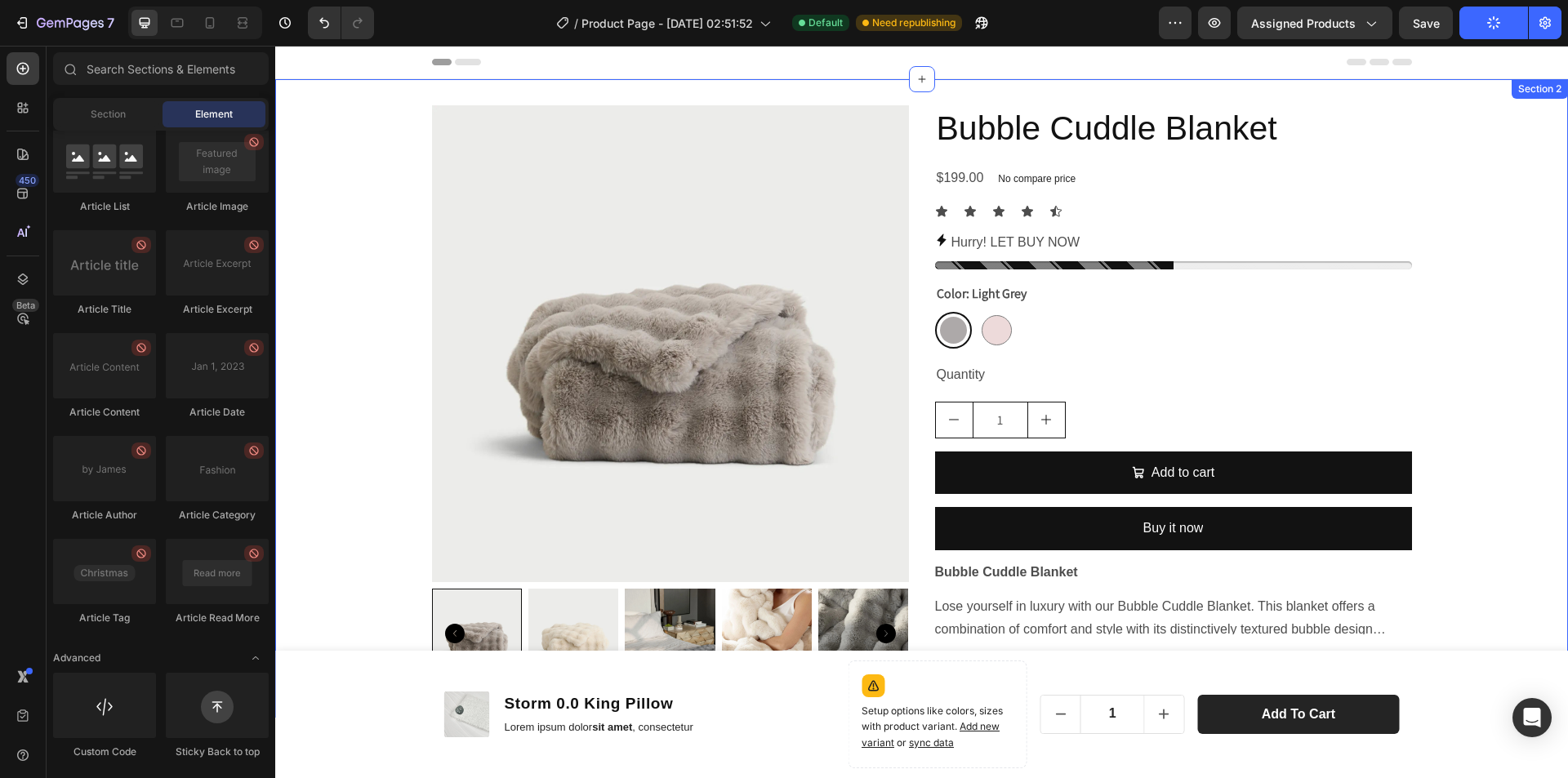
click at [1486, 383] on div "Product Images Bubble Cuddle Blanket Product Title $199.00 Product Price Produc…" at bounding box center [922, 399] width 1293 height 587
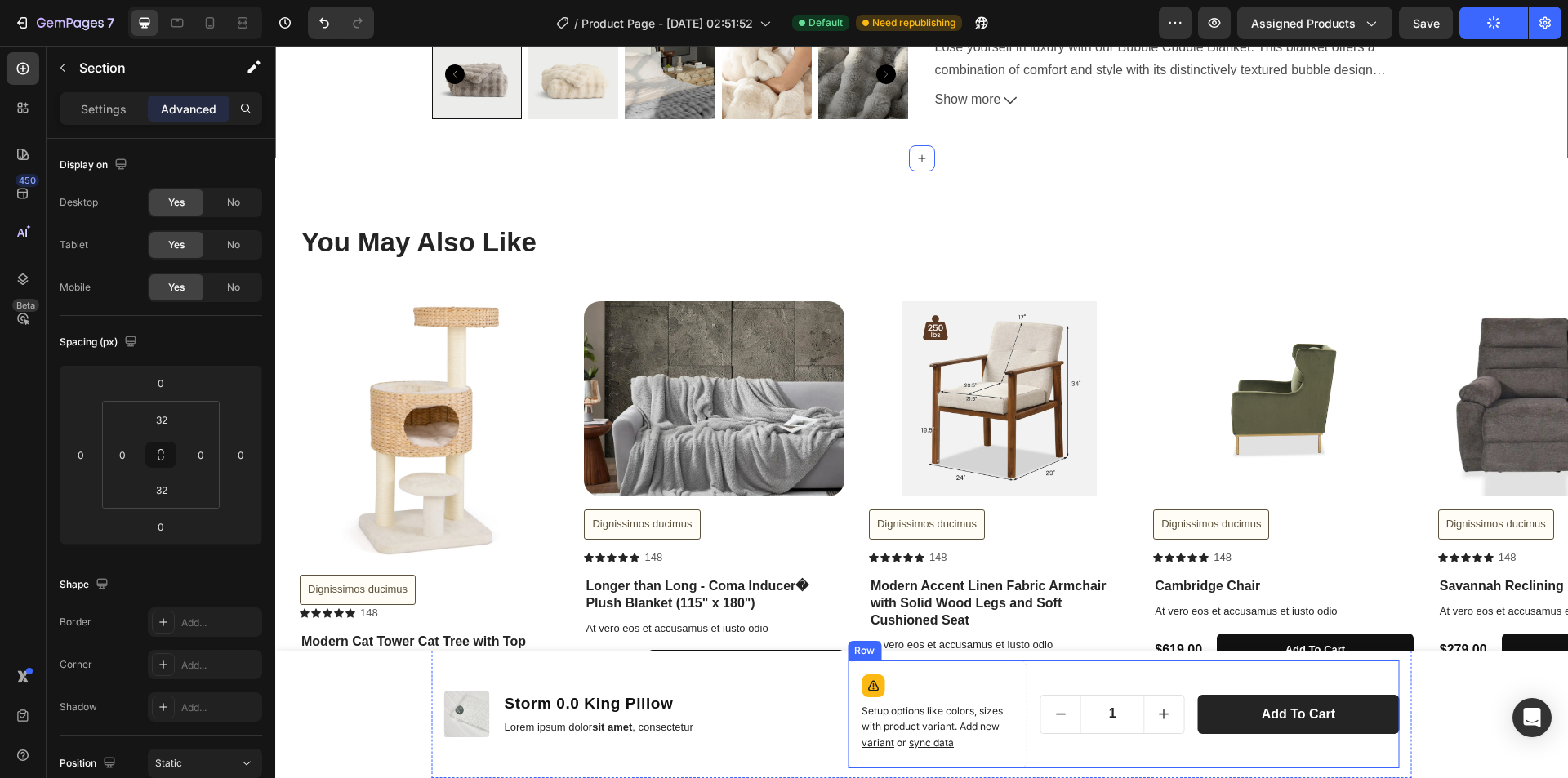
scroll to position [571, 0]
